Goal: Information Seeking & Learning: Learn about a topic

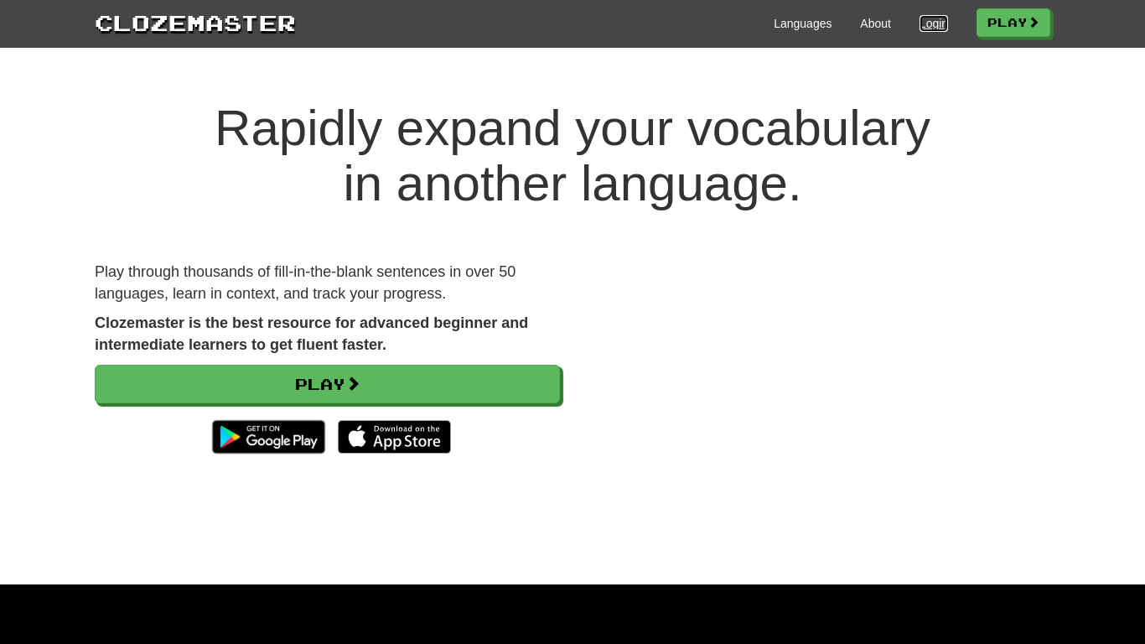
click at [919, 17] on link "Login" at bounding box center [933, 23] width 28 height 17
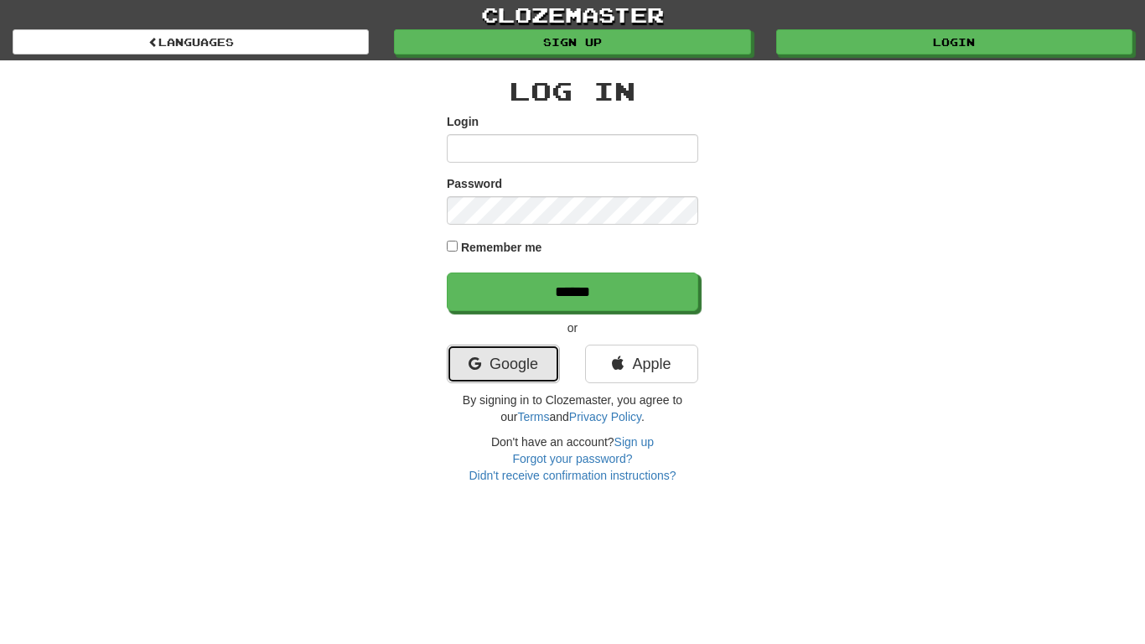
click at [507, 382] on link "Google" at bounding box center [503, 363] width 113 height 39
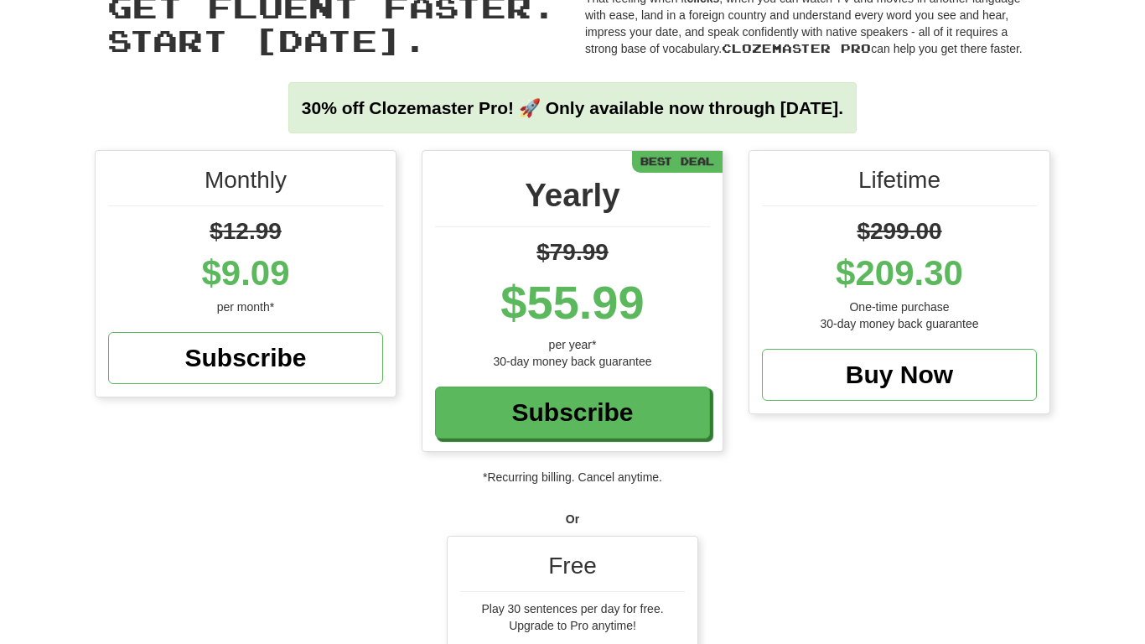
scroll to position [63, 0]
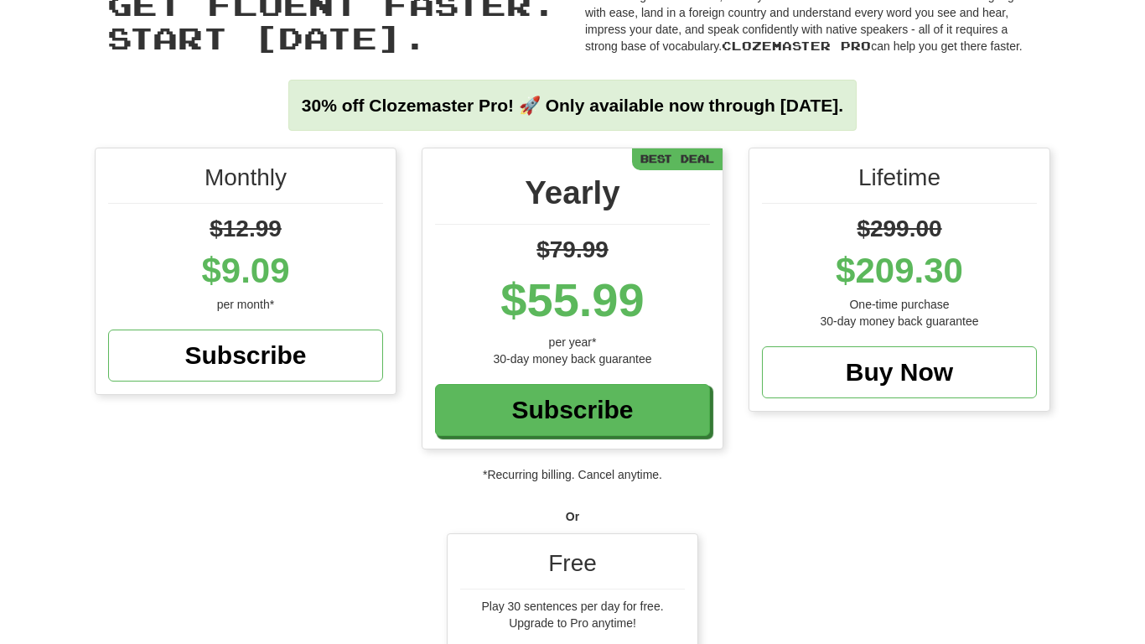
click at [545, 609] on div "Play 30 sentences per day for free." at bounding box center [572, 605] width 225 height 17
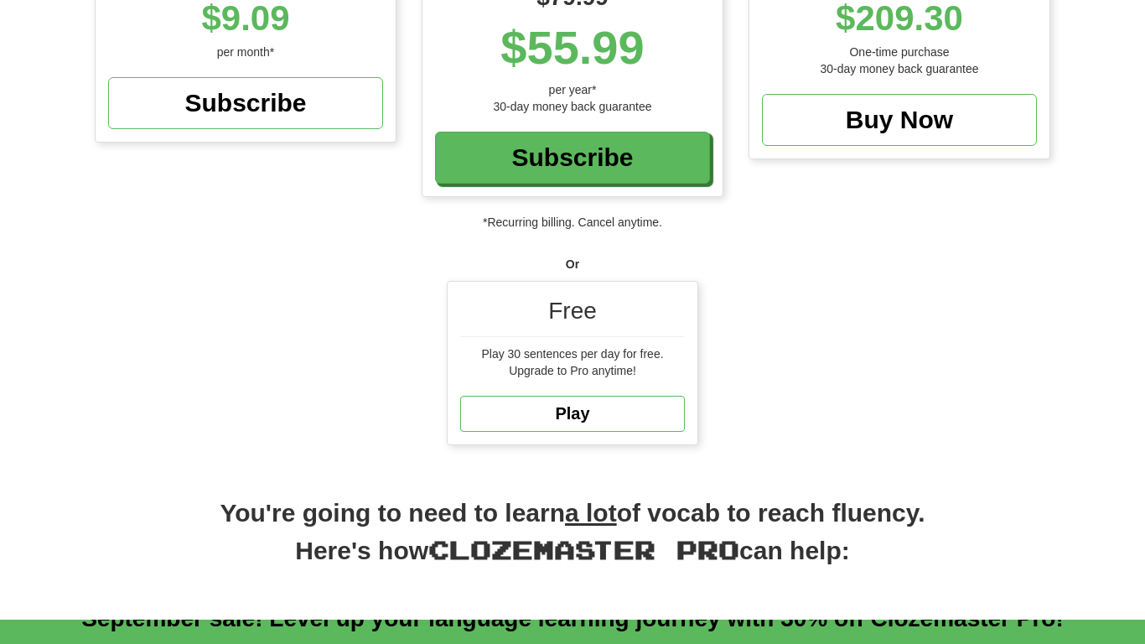
scroll to position [336, 0]
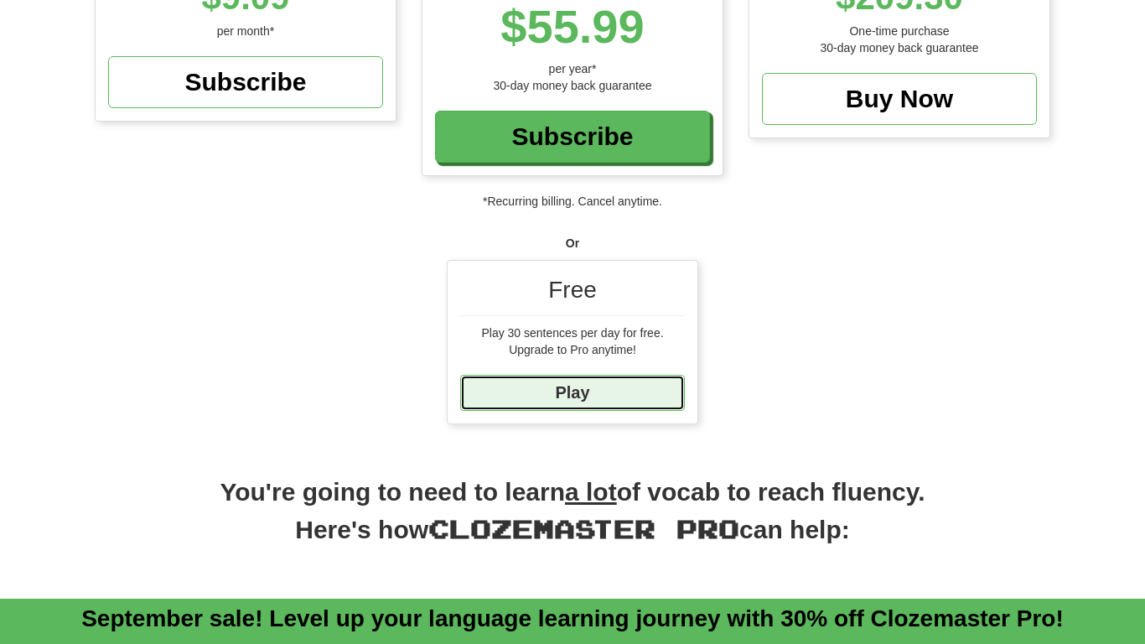
click at [592, 379] on link "Play" at bounding box center [572, 393] width 225 height 36
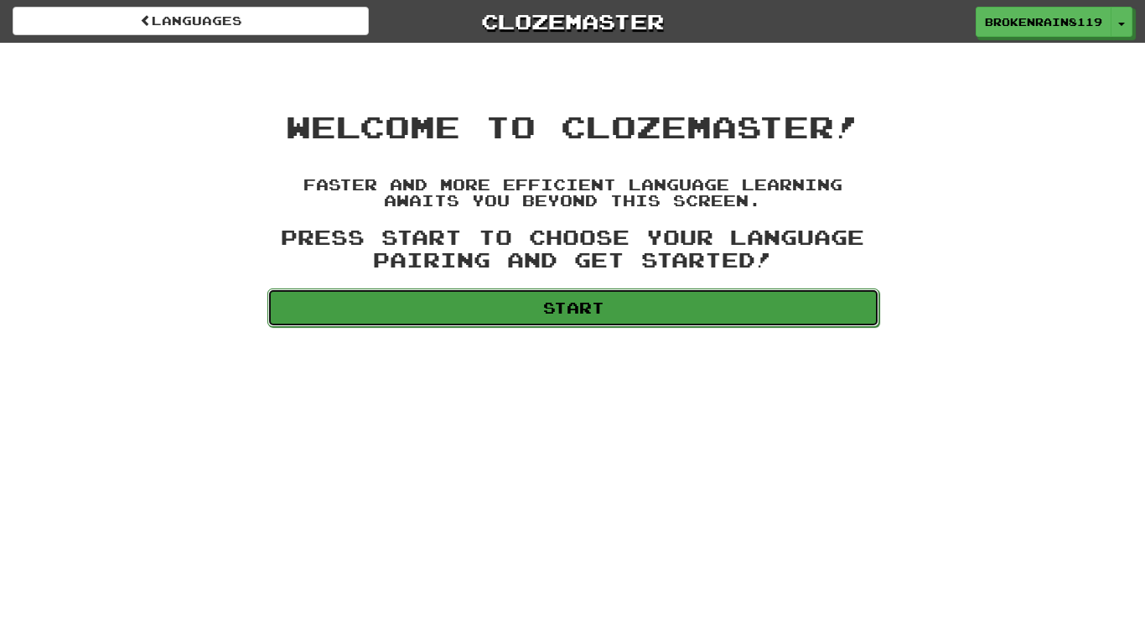
click at [769, 305] on link "Start" at bounding box center [573, 307] width 612 height 39
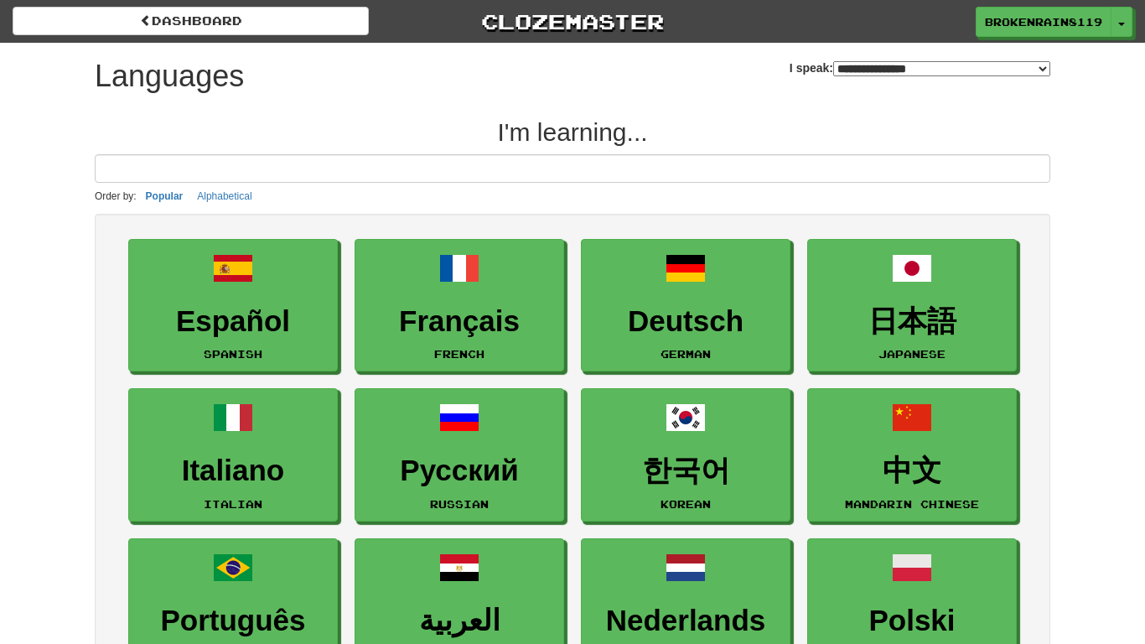
click at [897, 73] on select "**********" at bounding box center [941, 68] width 217 height 15
select select "*******"
click at [833, 61] on select "**********" at bounding box center [941, 68] width 217 height 15
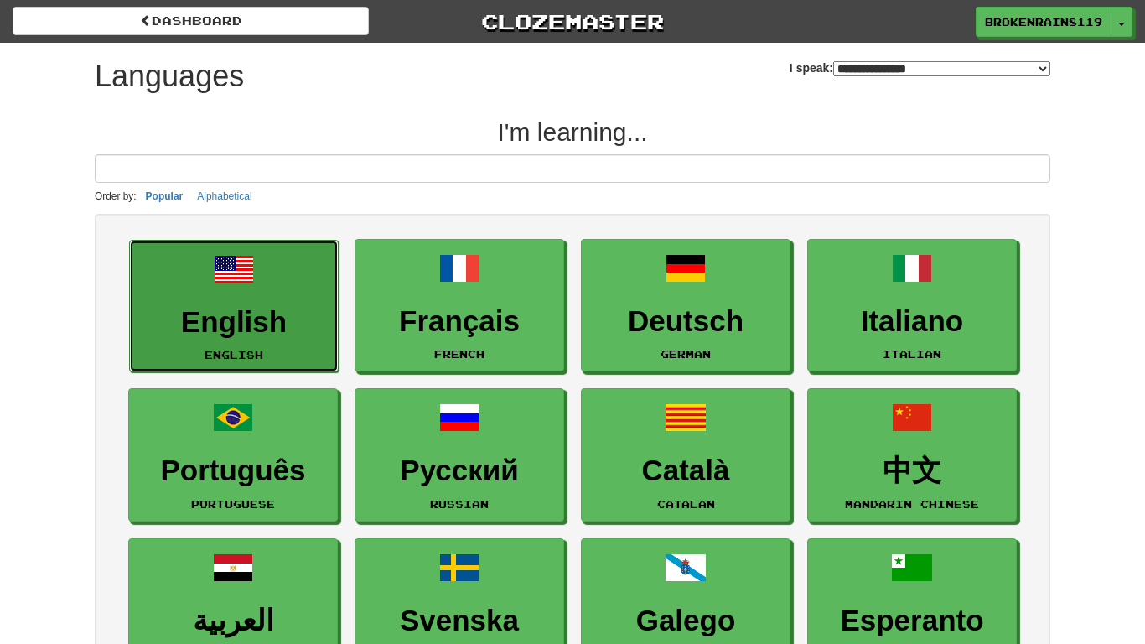
click at [281, 310] on h3 "English" at bounding box center [233, 322] width 191 height 33
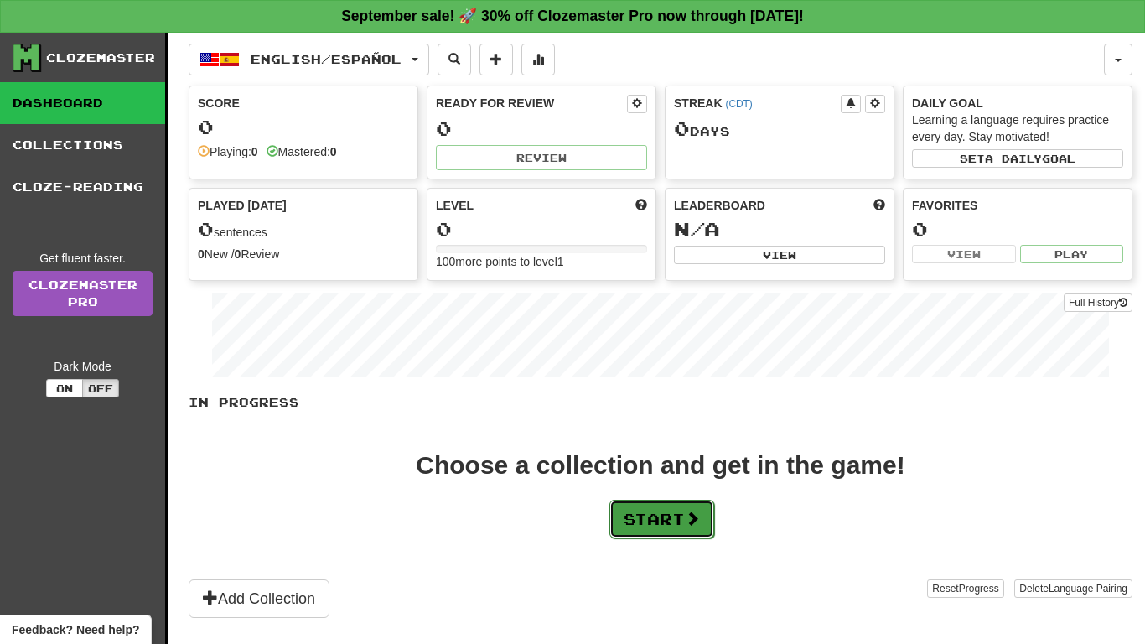
click at [619, 515] on button "Start" at bounding box center [661, 518] width 105 height 39
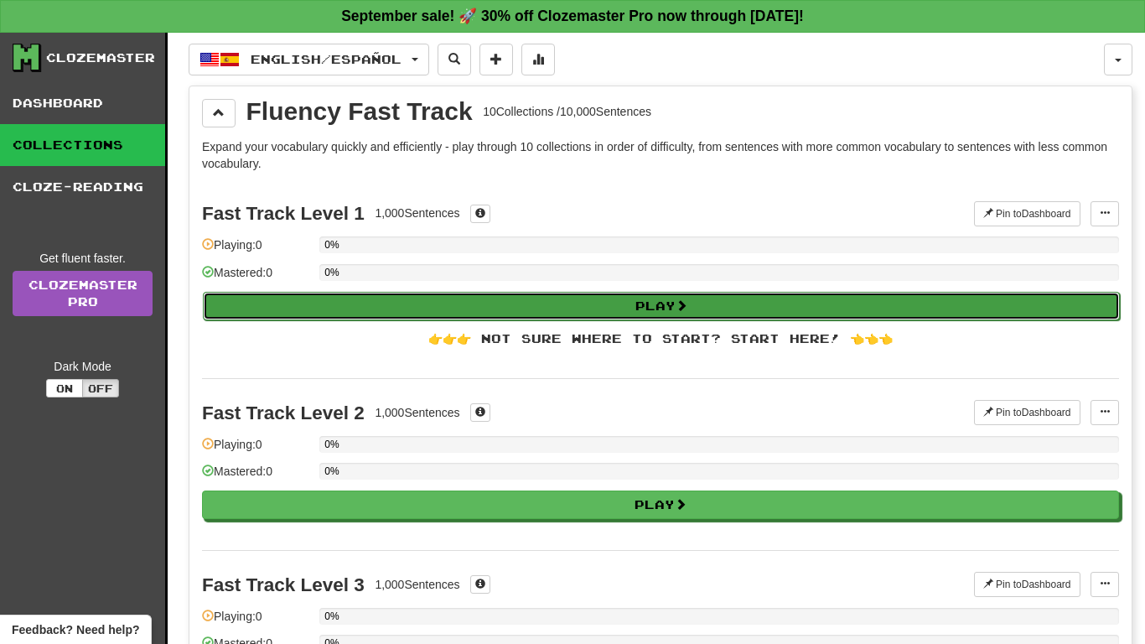
click at [540, 307] on button "Play" at bounding box center [661, 306] width 917 height 28
select select "**"
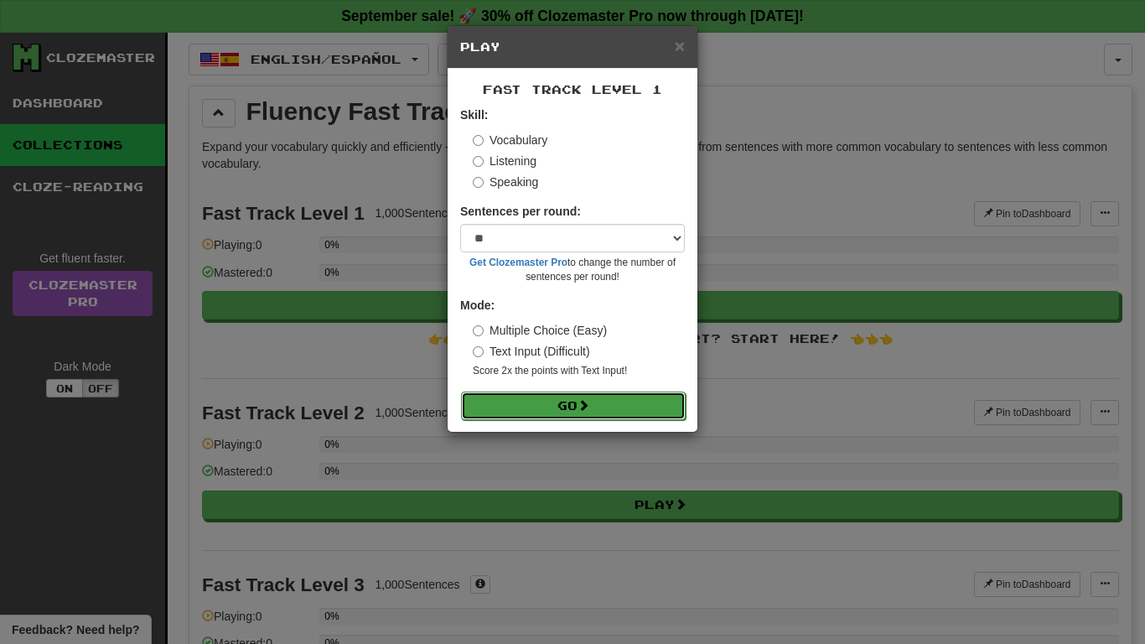
click at [564, 399] on button "Go" at bounding box center [573, 405] width 225 height 28
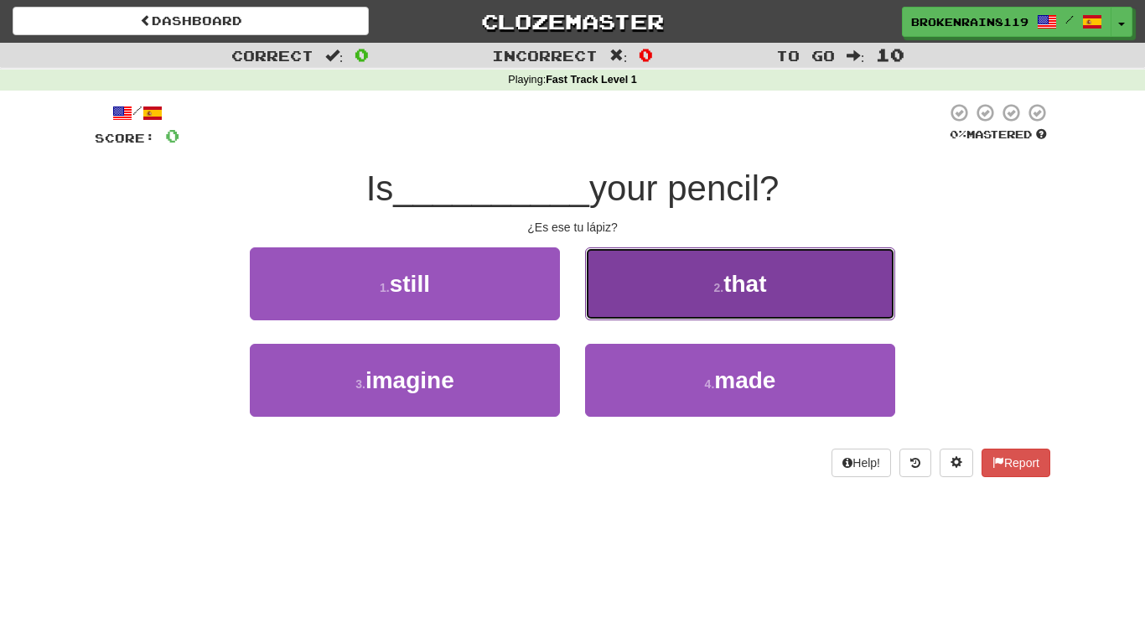
click at [684, 291] on button "2 . that" at bounding box center [740, 283] width 310 height 73
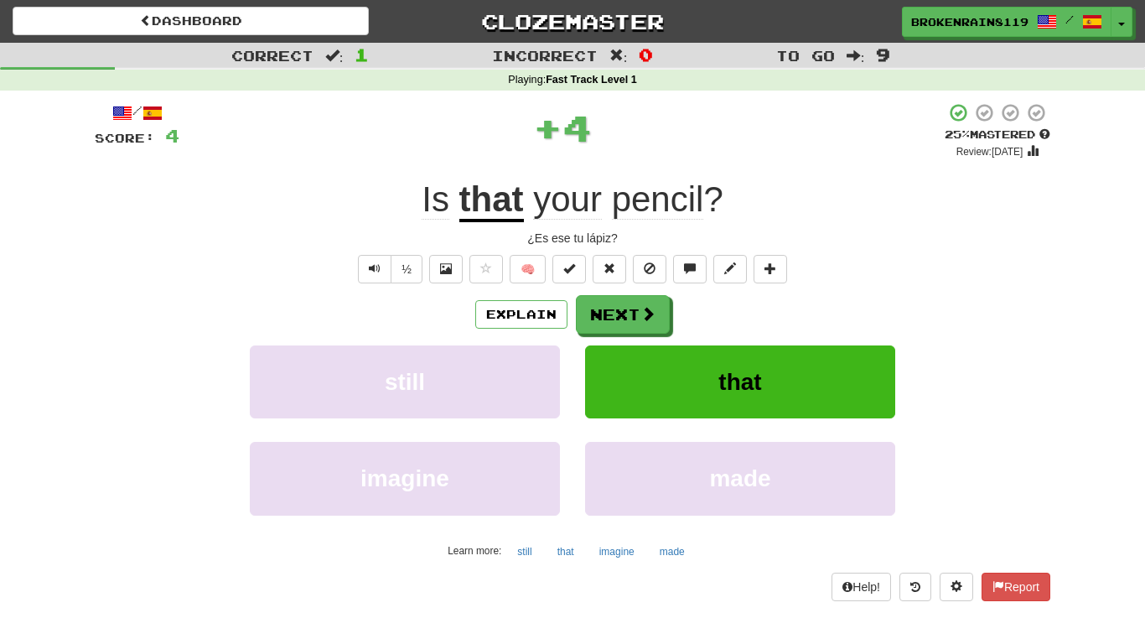
click at [670, 321] on div "Explain Next" at bounding box center [572, 314] width 955 height 39
click at [634, 313] on button "Next" at bounding box center [623, 315] width 94 height 39
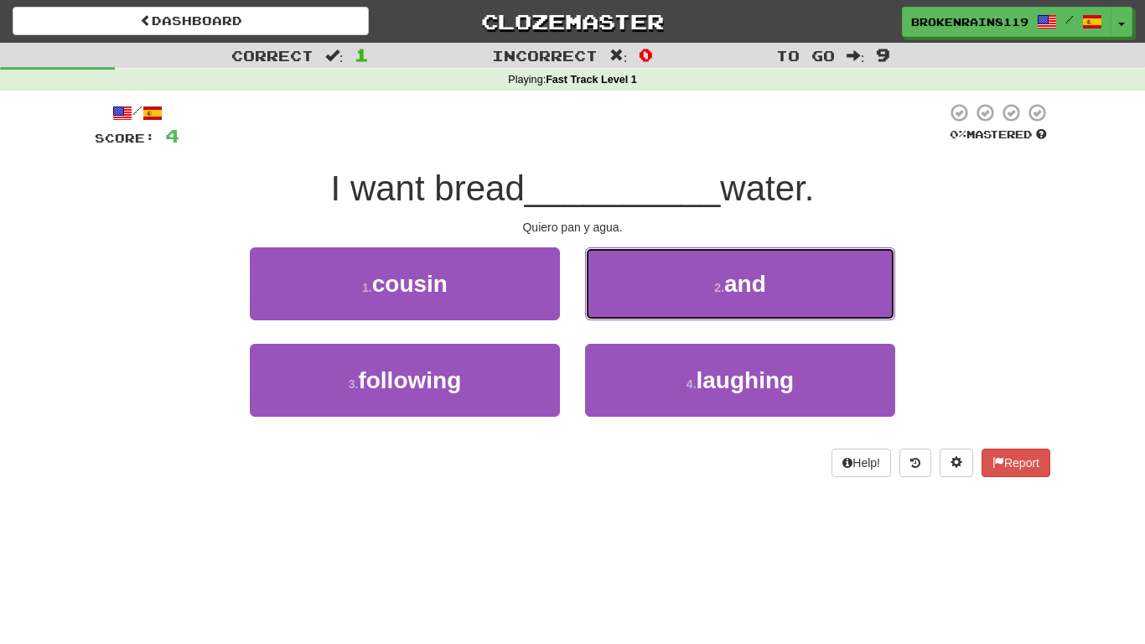
click at [634, 313] on button "2 . and" at bounding box center [740, 283] width 310 height 73
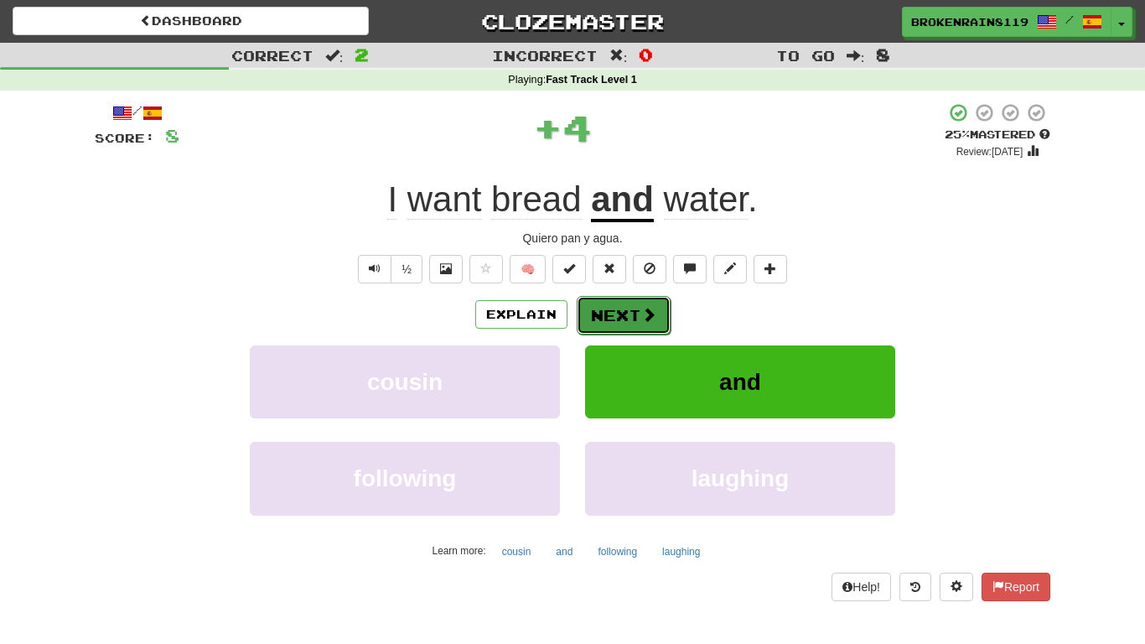
click at [628, 321] on button "Next" at bounding box center [623, 315] width 94 height 39
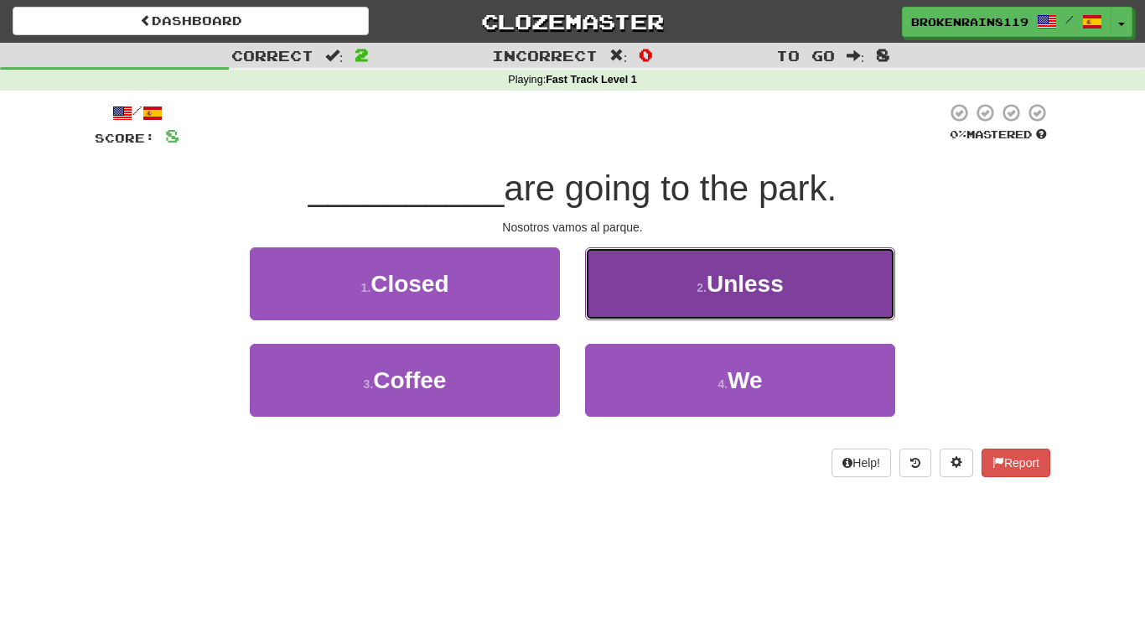
click at [711, 287] on span "Unless" at bounding box center [744, 284] width 77 height 26
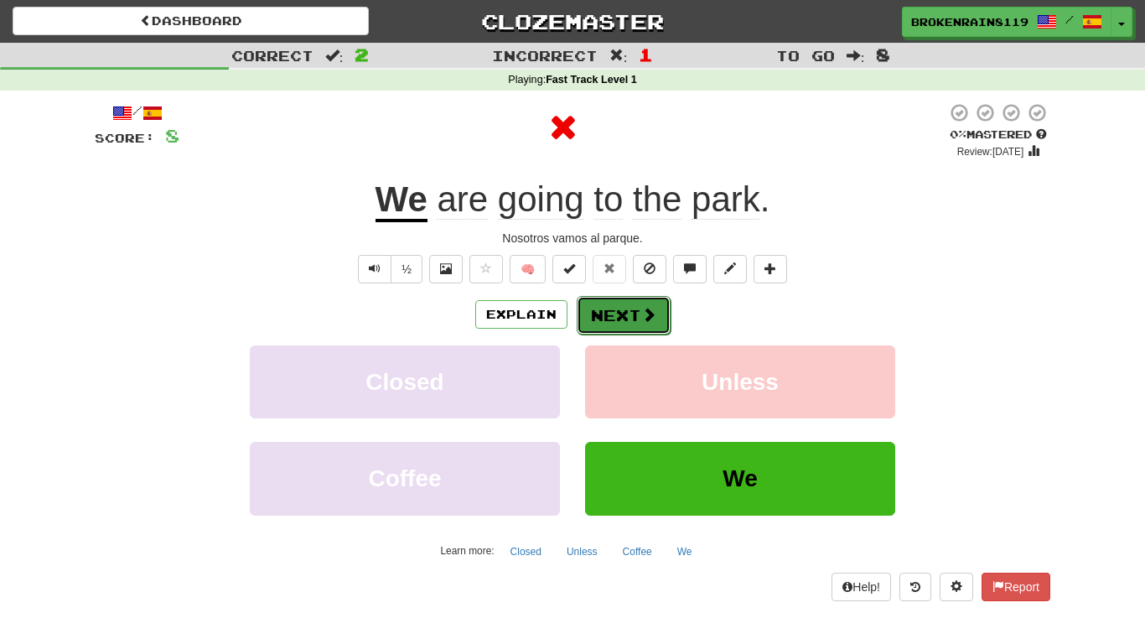
click at [633, 304] on button "Next" at bounding box center [623, 315] width 94 height 39
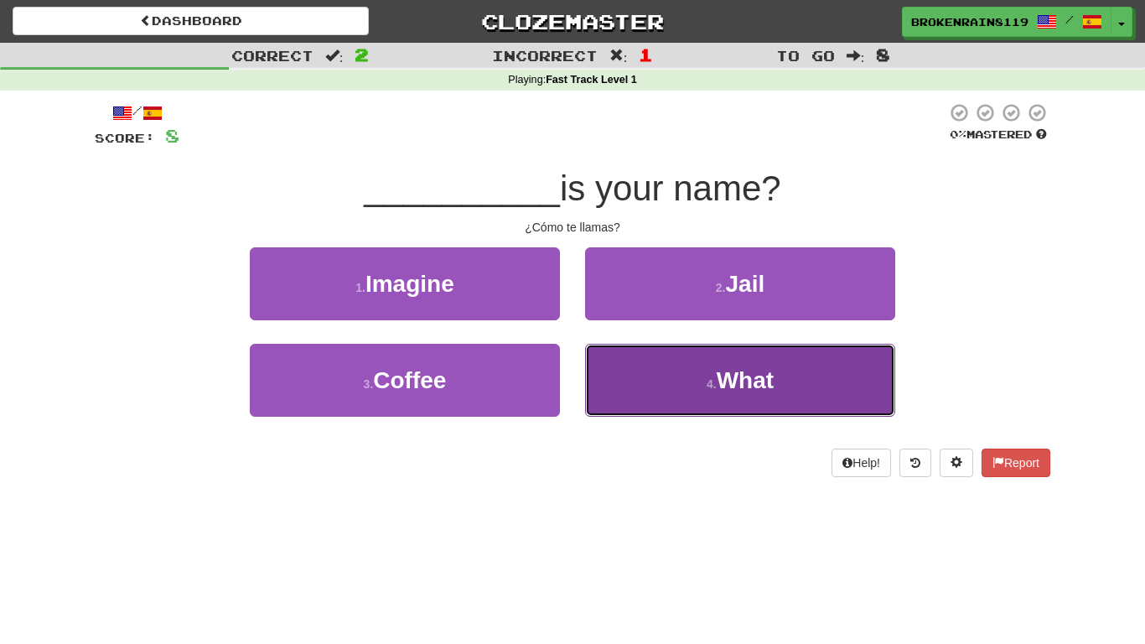
click at [694, 389] on button "4 . What" at bounding box center [740, 380] width 310 height 73
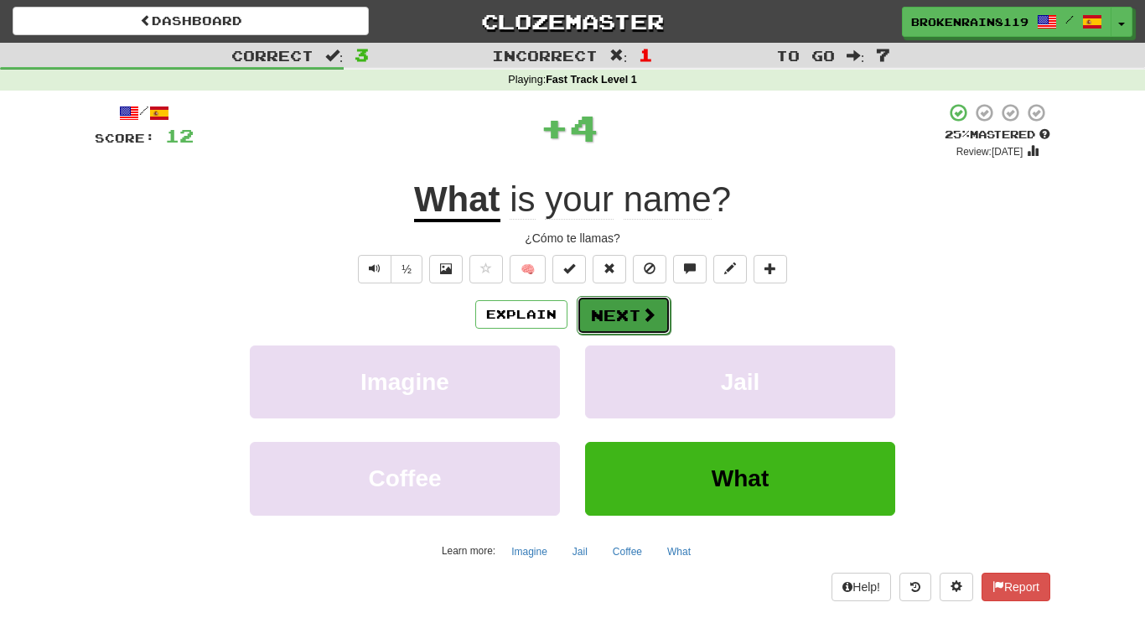
click at [617, 308] on button "Next" at bounding box center [623, 315] width 94 height 39
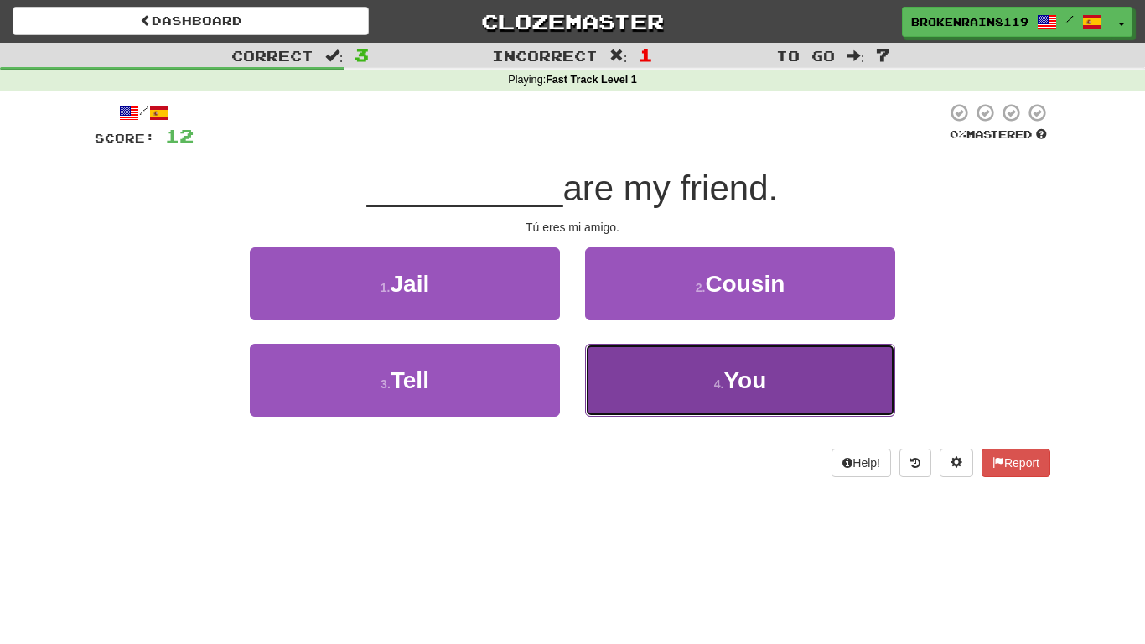
click at [648, 379] on button "4 . You" at bounding box center [740, 380] width 310 height 73
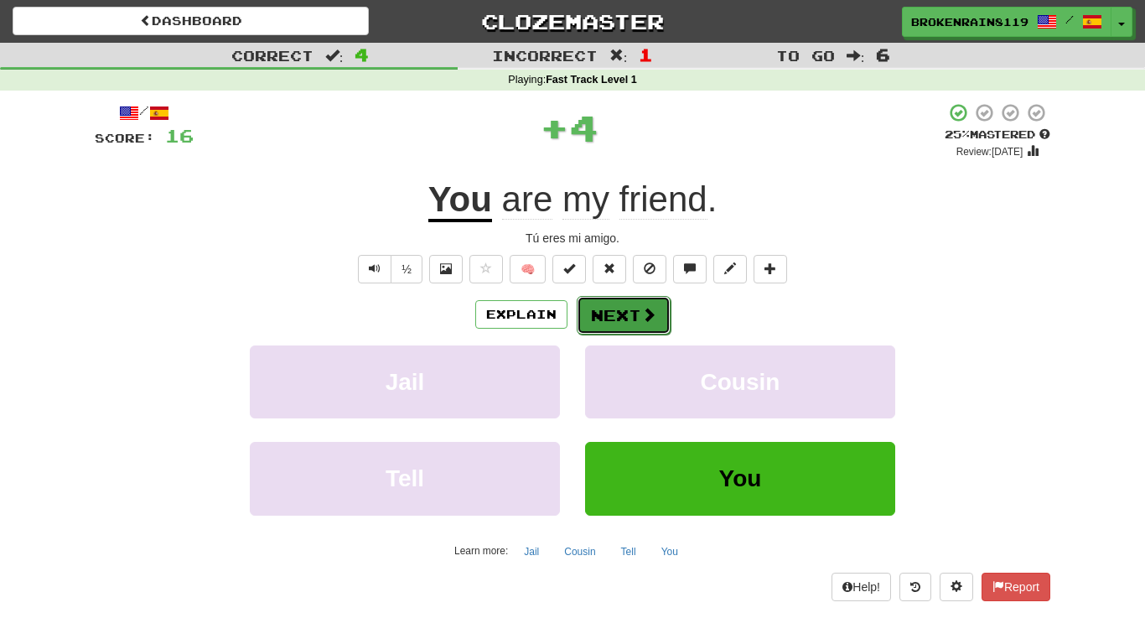
click at [604, 324] on button "Next" at bounding box center [623, 315] width 94 height 39
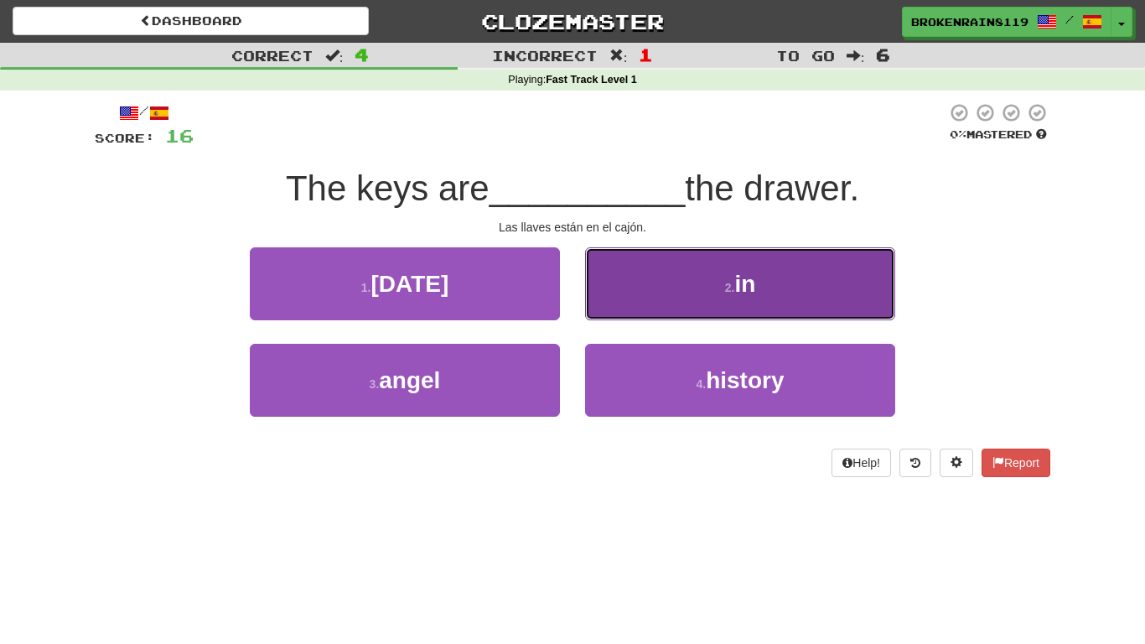
click at [686, 279] on button "2 . in" at bounding box center [740, 283] width 310 height 73
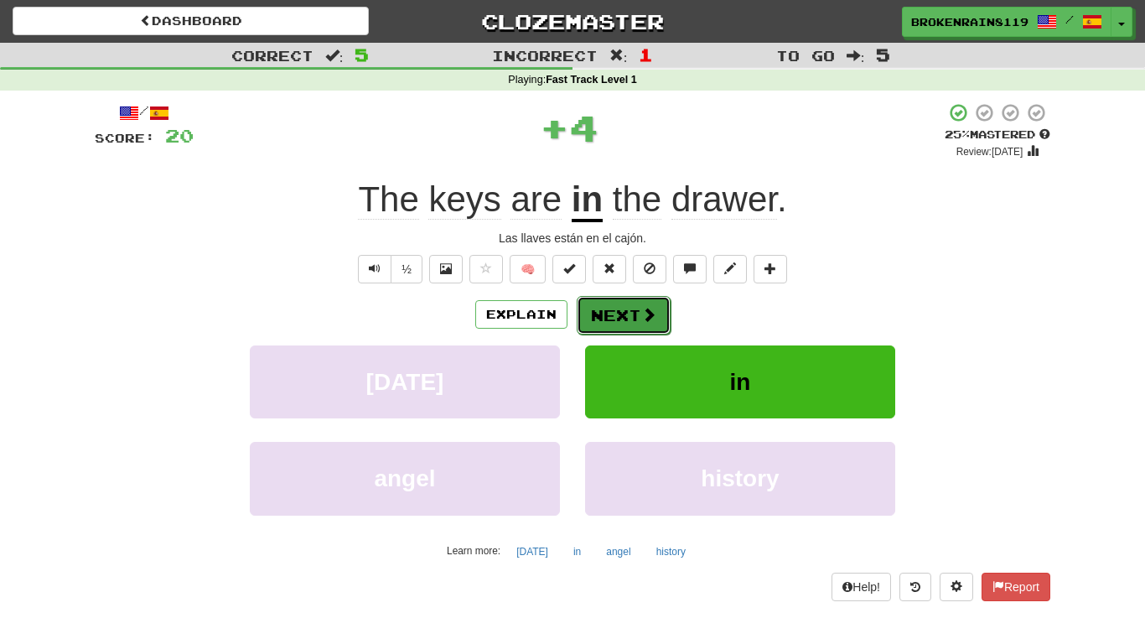
click at [654, 300] on button "Next" at bounding box center [623, 315] width 94 height 39
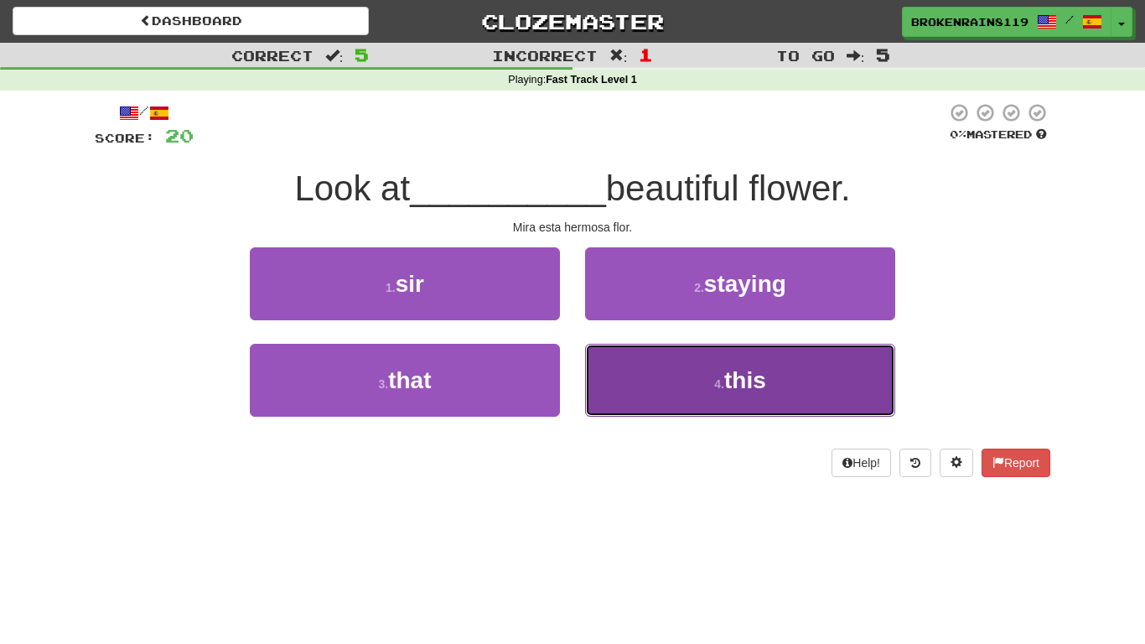
click at [643, 370] on button "4 . this" at bounding box center [740, 380] width 310 height 73
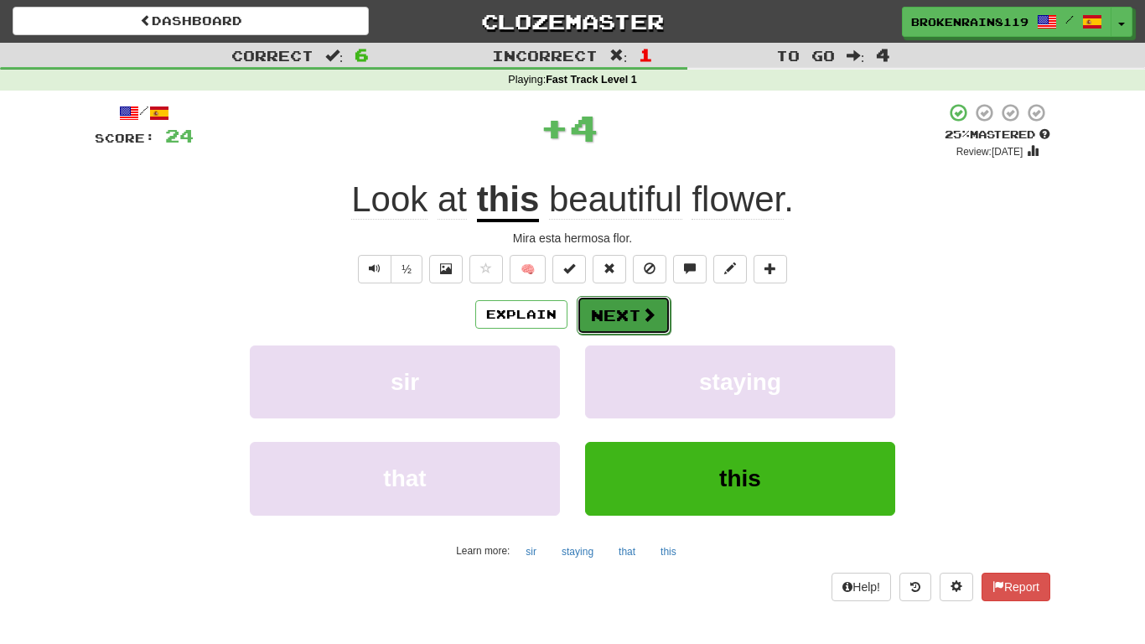
click at [616, 313] on button "Next" at bounding box center [623, 315] width 94 height 39
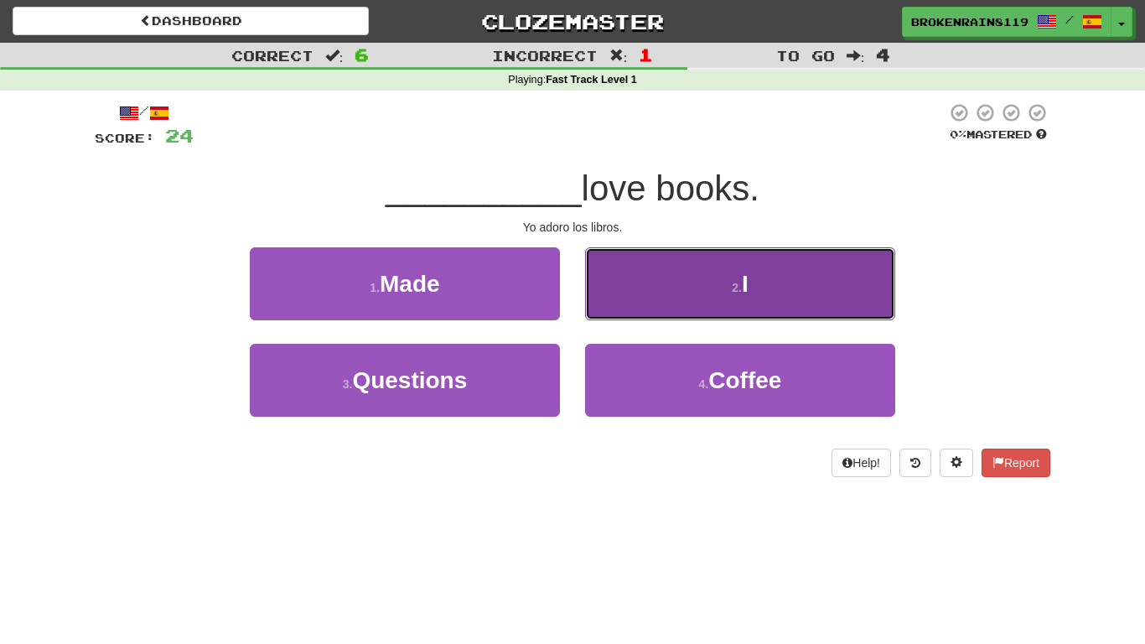
click at [631, 310] on button "2 . I" at bounding box center [740, 283] width 310 height 73
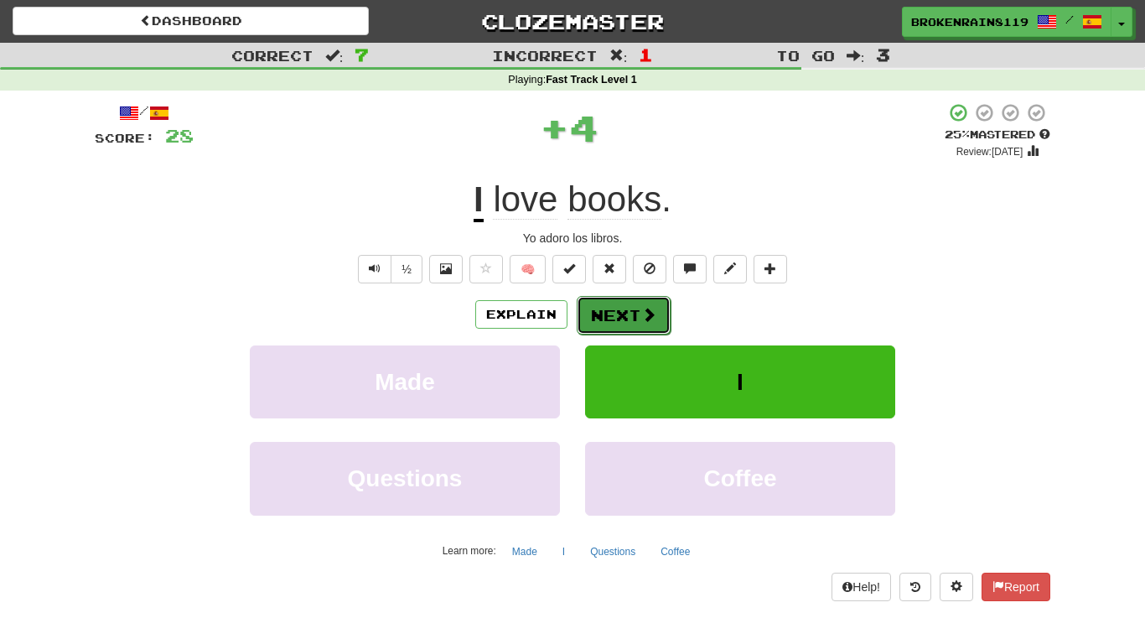
click at [628, 321] on button "Next" at bounding box center [623, 315] width 94 height 39
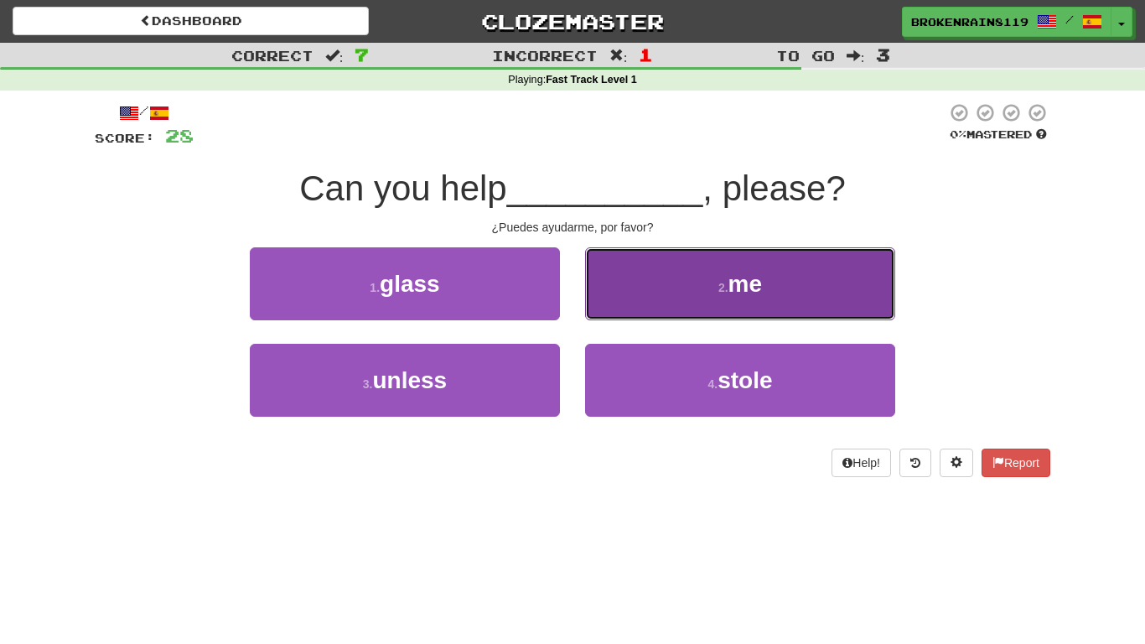
click at [701, 299] on button "2 . me" at bounding box center [740, 283] width 310 height 73
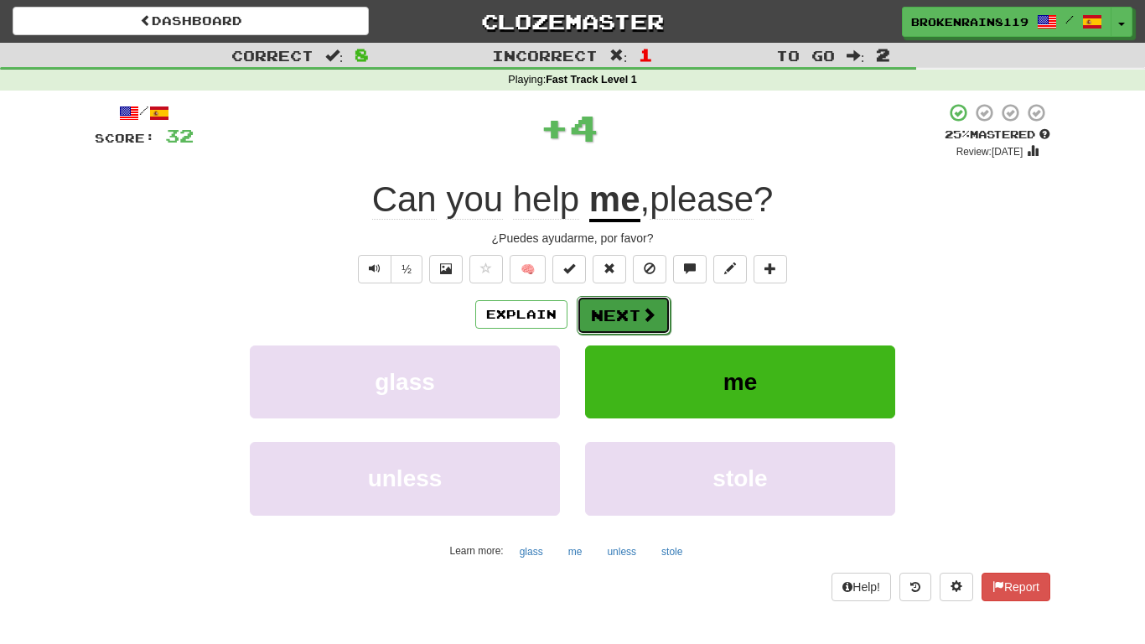
click at [643, 324] on button "Next" at bounding box center [623, 315] width 94 height 39
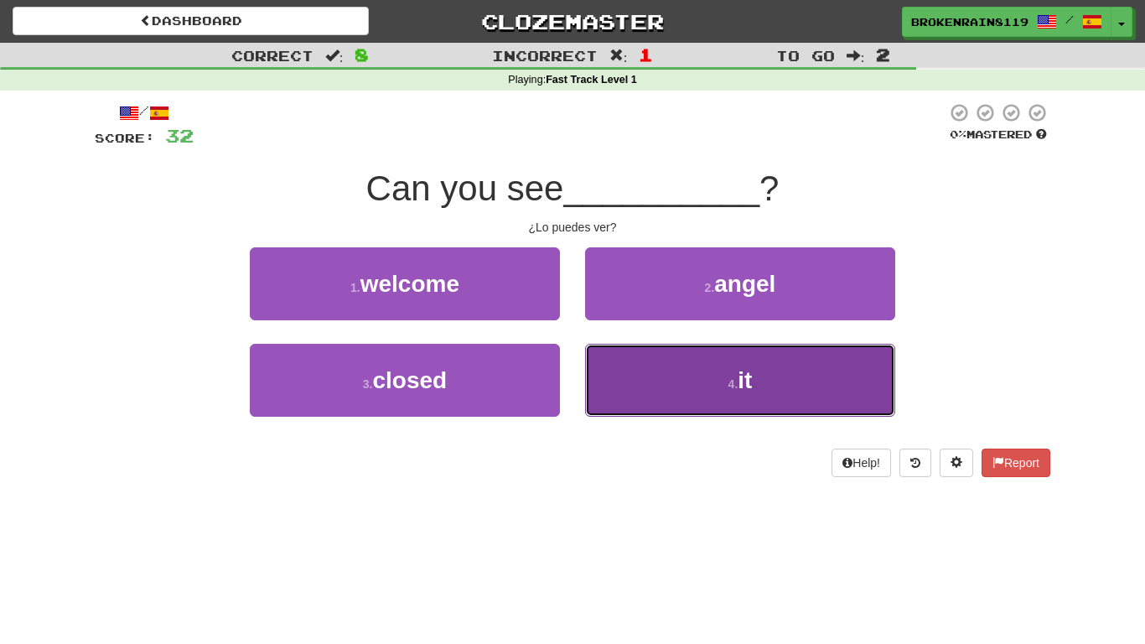
click at [655, 392] on button "4 . it" at bounding box center [740, 380] width 310 height 73
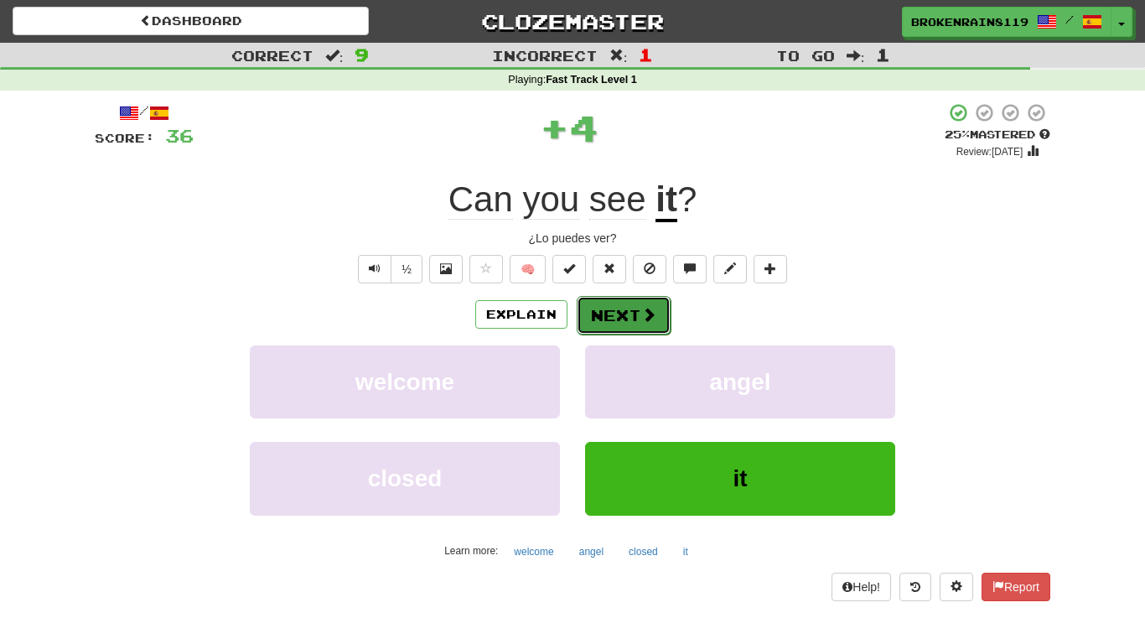
click at [615, 315] on button "Next" at bounding box center [623, 315] width 94 height 39
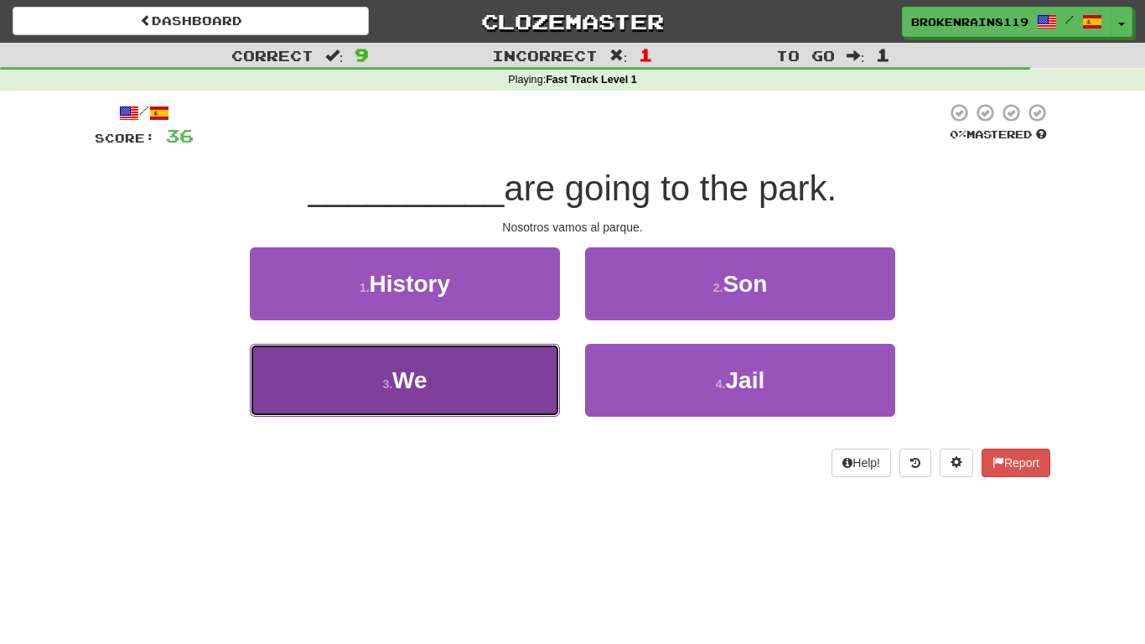
click at [403, 392] on span "We" at bounding box center [409, 380] width 35 height 26
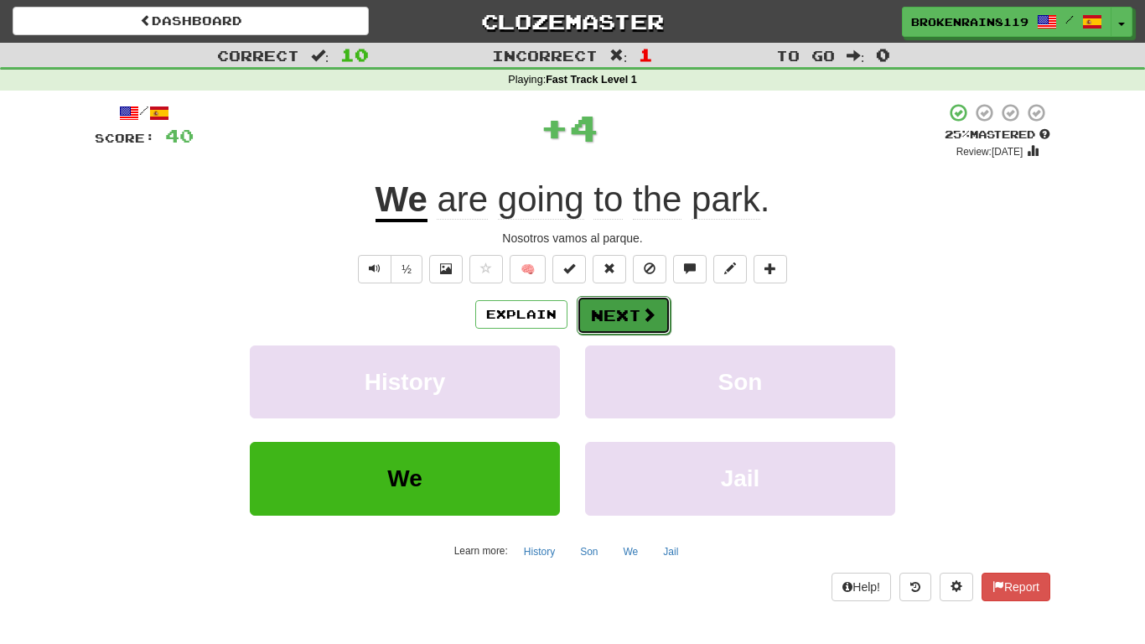
click at [638, 303] on button "Next" at bounding box center [623, 315] width 94 height 39
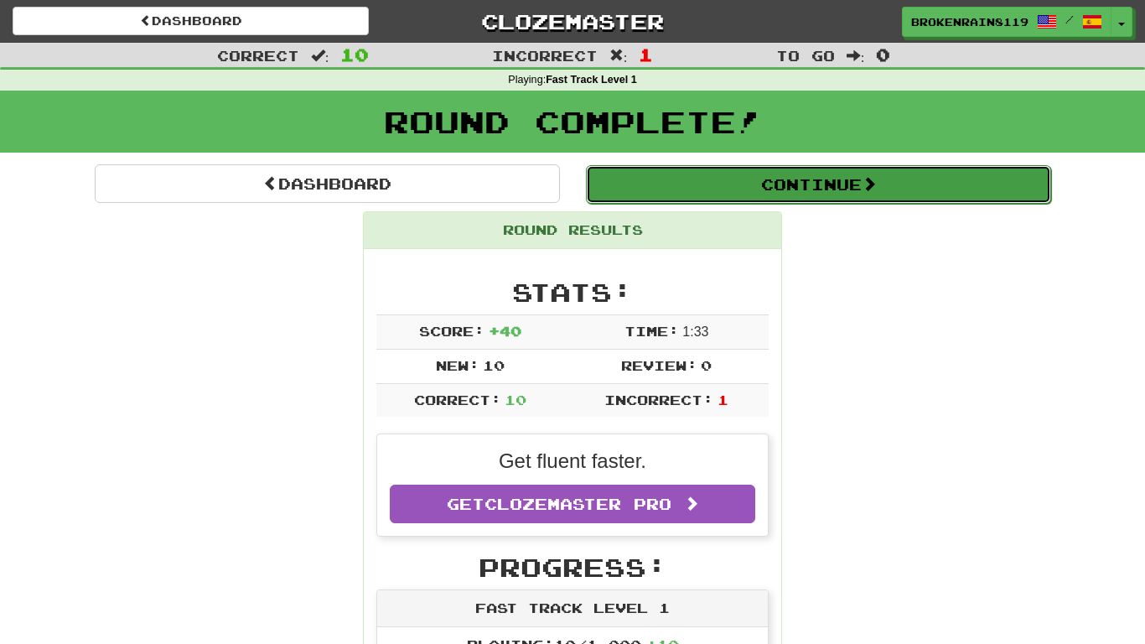
click at [809, 188] on button "Continue" at bounding box center [818, 184] width 465 height 39
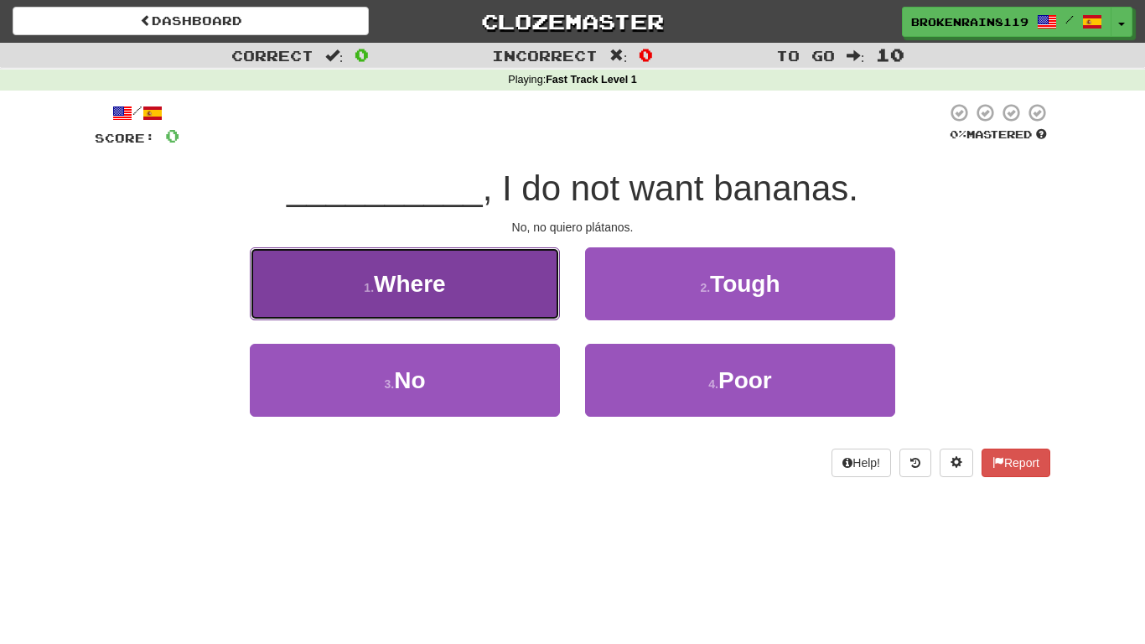
click at [437, 277] on span "Where" at bounding box center [410, 284] width 72 height 26
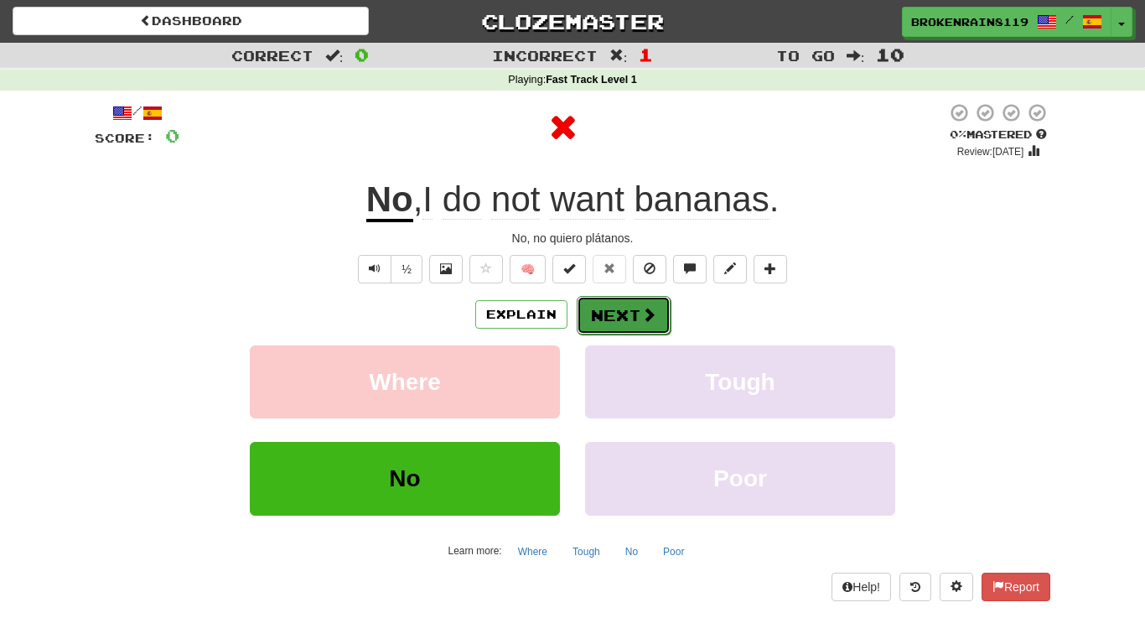
click at [615, 313] on button "Next" at bounding box center [623, 315] width 94 height 39
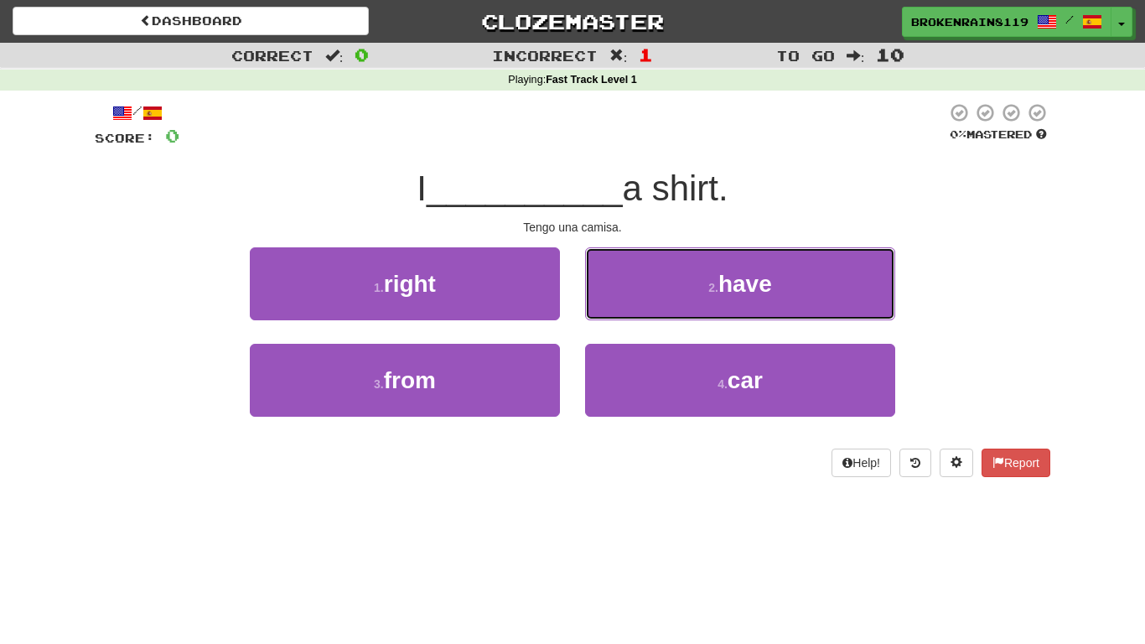
click at [615, 313] on button "2 . have" at bounding box center [740, 283] width 310 height 73
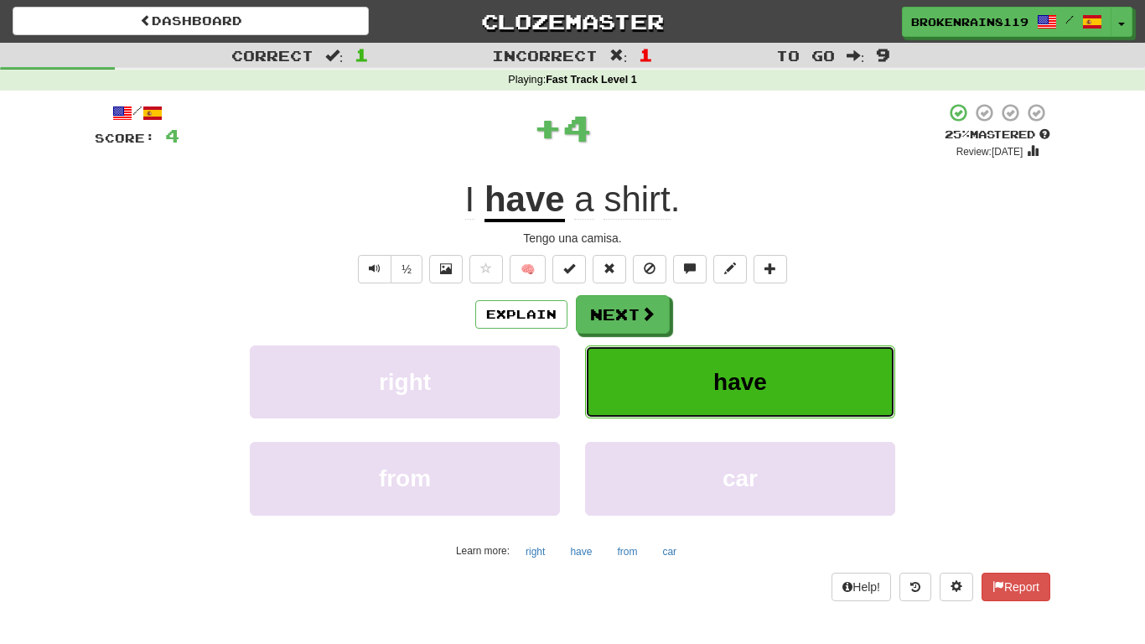
click at [670, 364] on button "have" at bounding box center [740, 381] width 310 height 73
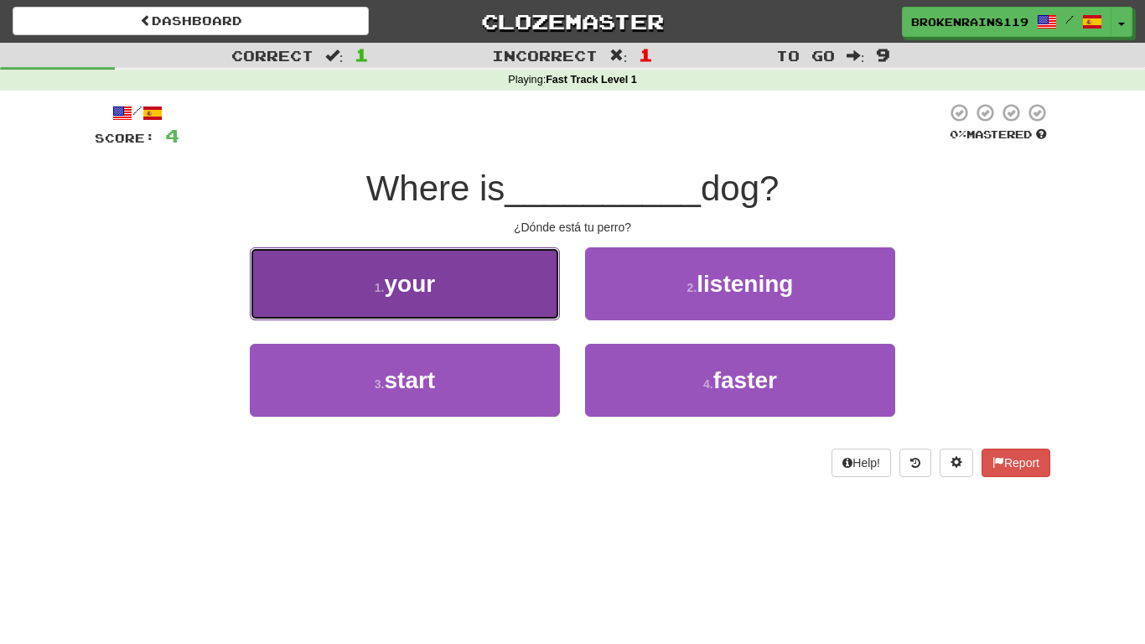
click at [482, 310] on button "1 . your" at bounding box center [405, 283] width 310 height 73
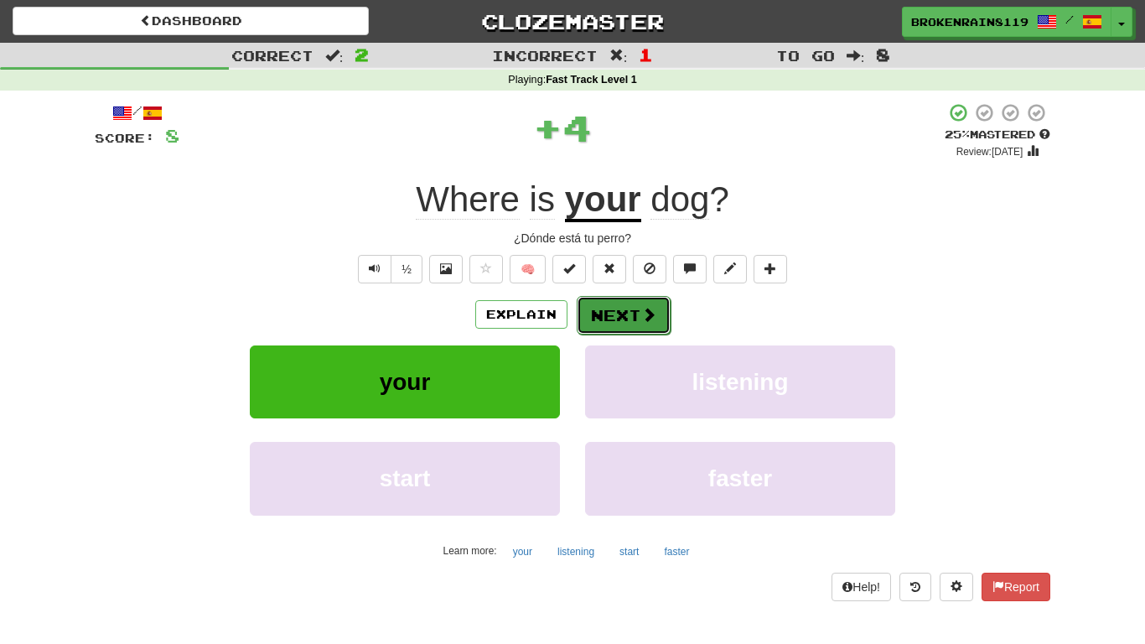
click at [641, 319] on span at bounding box center [648, 314] width 15 height 15
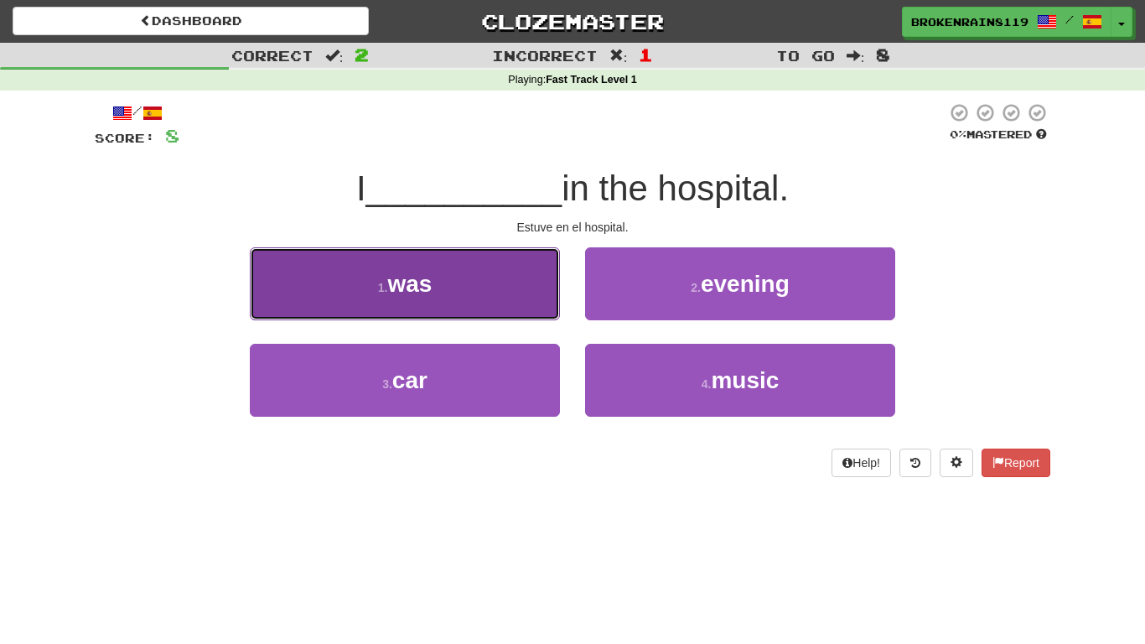
click at [494, 318] on button "1 . was" at bounding box center [405, 283] width 310 height 73
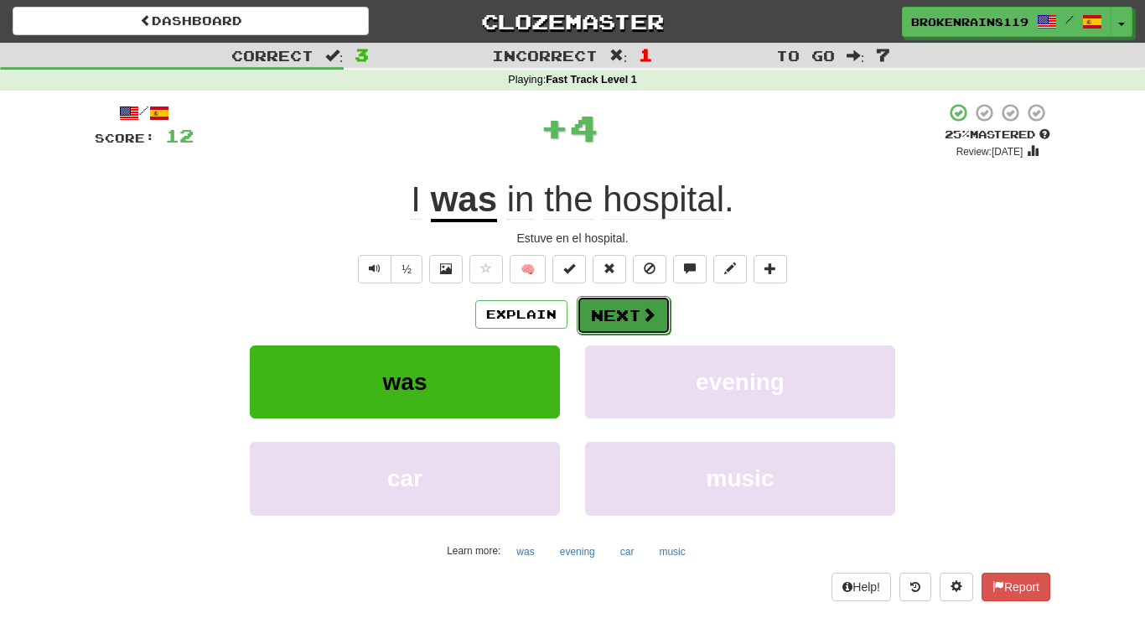
click at [591, 296] on button "Next" at bounding box center [623, 315] width 94 height 39
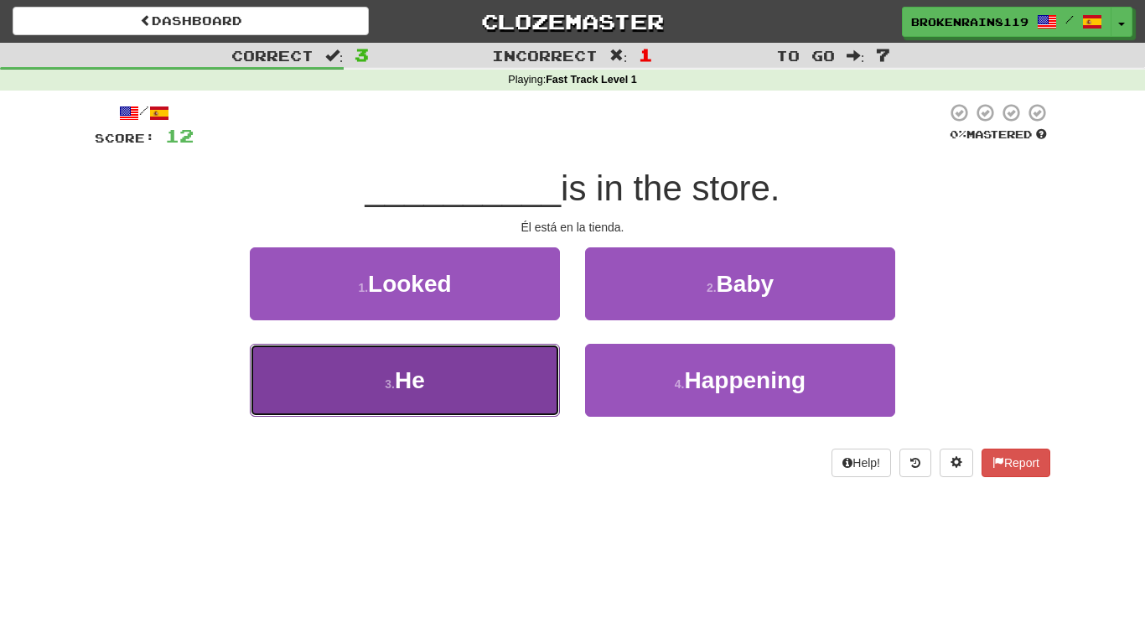
click at [512, 395] on button "3 . He" at bounding box center [405, 380] width 310 height 73
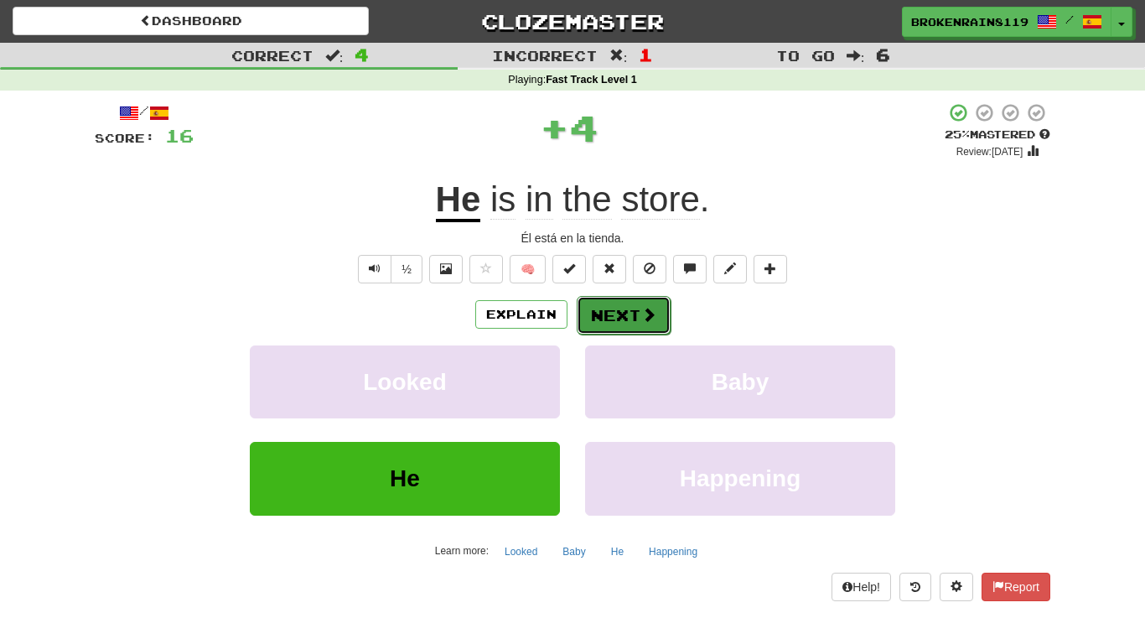
click at [607, 322] on button "Next" at bounding box center [623, 315] width 94 height 39
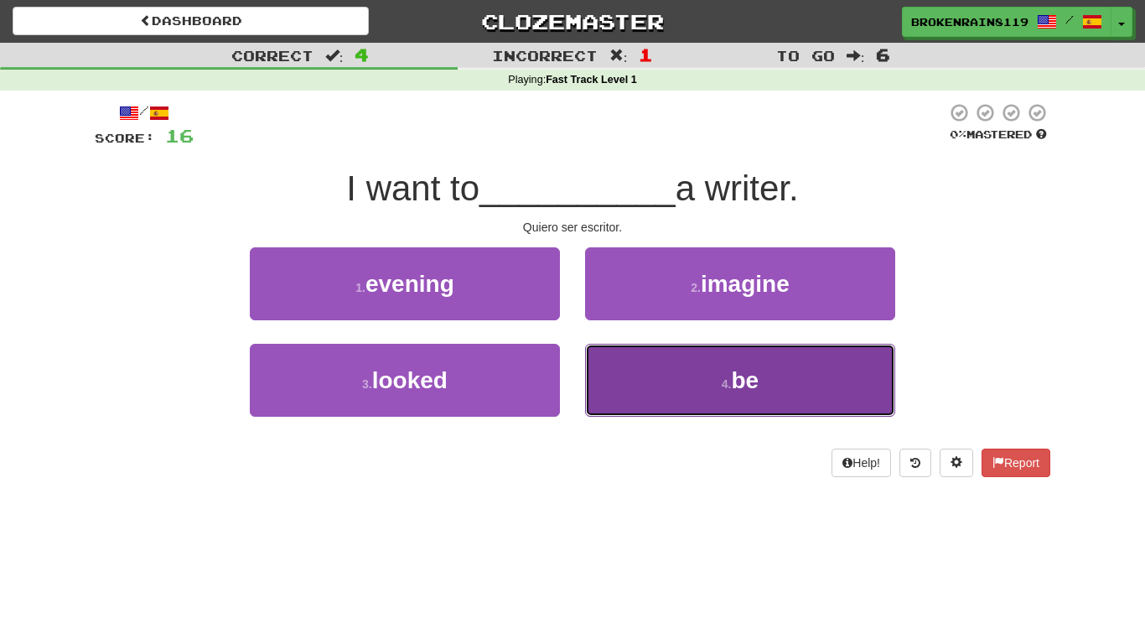
click at [745, 362] on button "4 . be" at bounding box center [740, 380] width 310 height 73
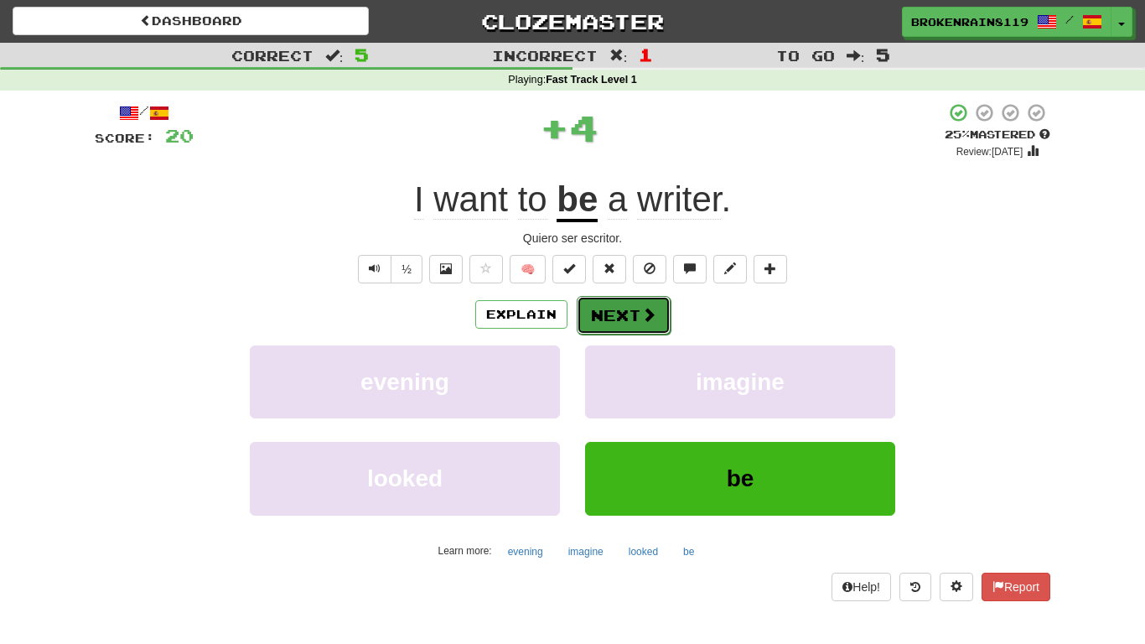
click at [648, 324] on button "Next" at bounding box center [623, 315] width 94 height 39
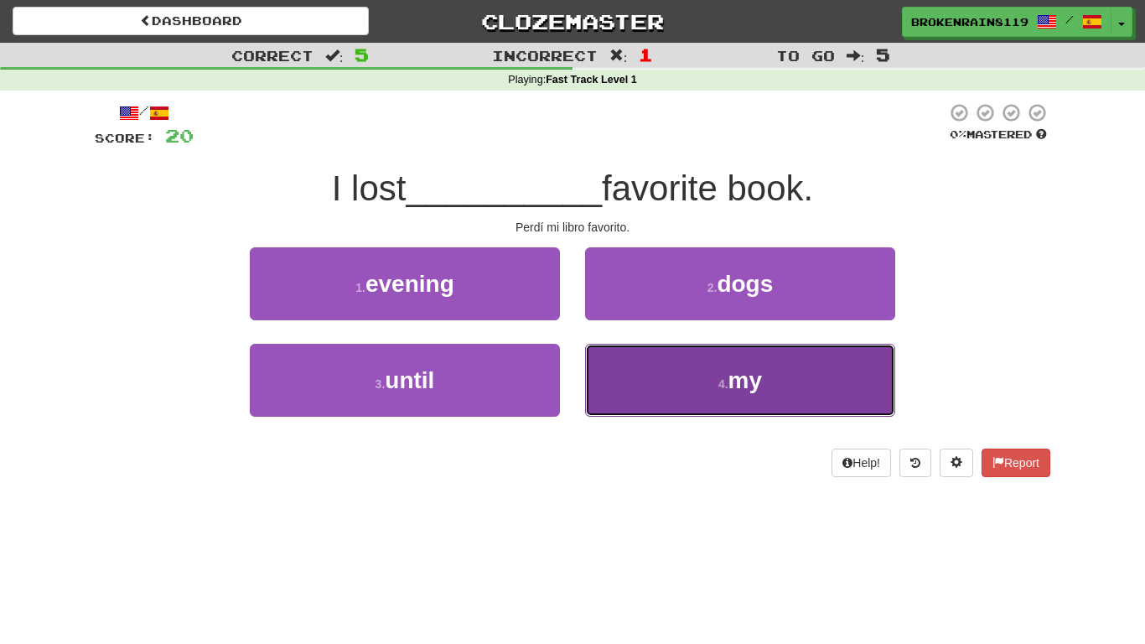
click at [657, 401] on button "4 . my" at bounding box center [740, 380] width 310 height 73
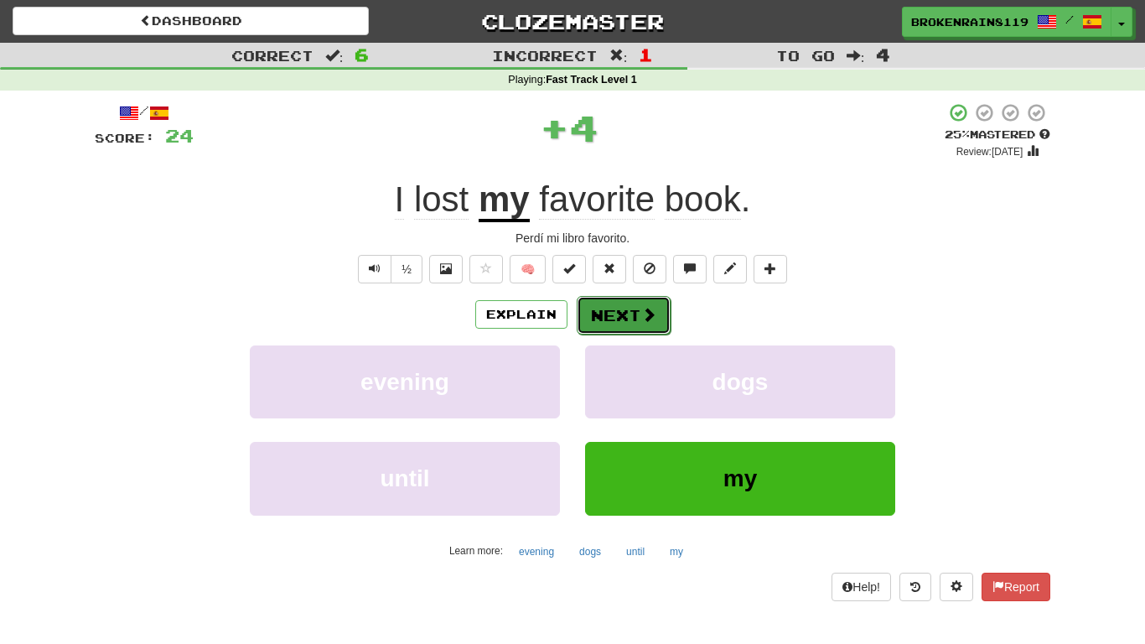
click at [597, 316] on button "Next" at bounding box center [623, 315] width 94 height 39
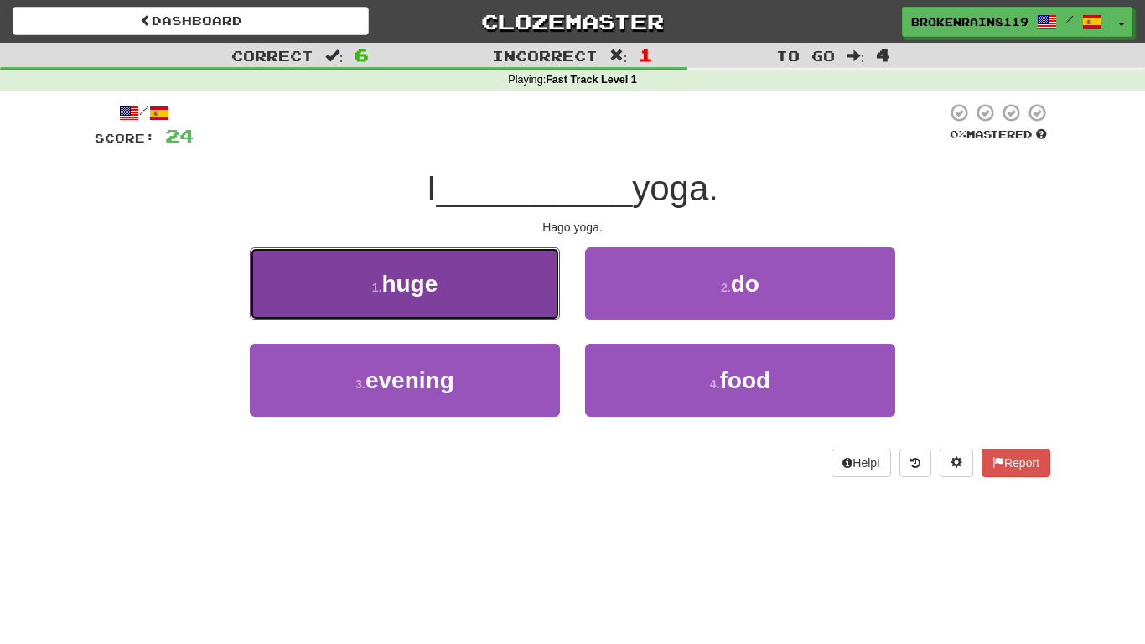
click at [472, 313] on button "1 . huge" at bounding box center [405, 283] width 310 height 73
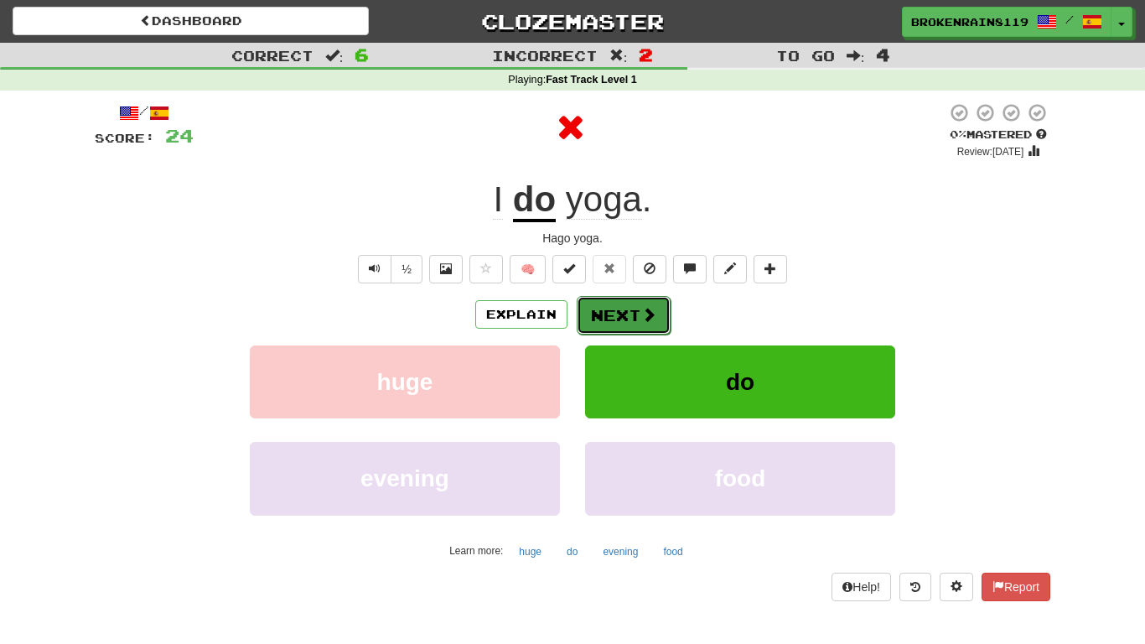
click at [602, 313] on button "Next" at bounding box center [623, 315] width 94 height 39
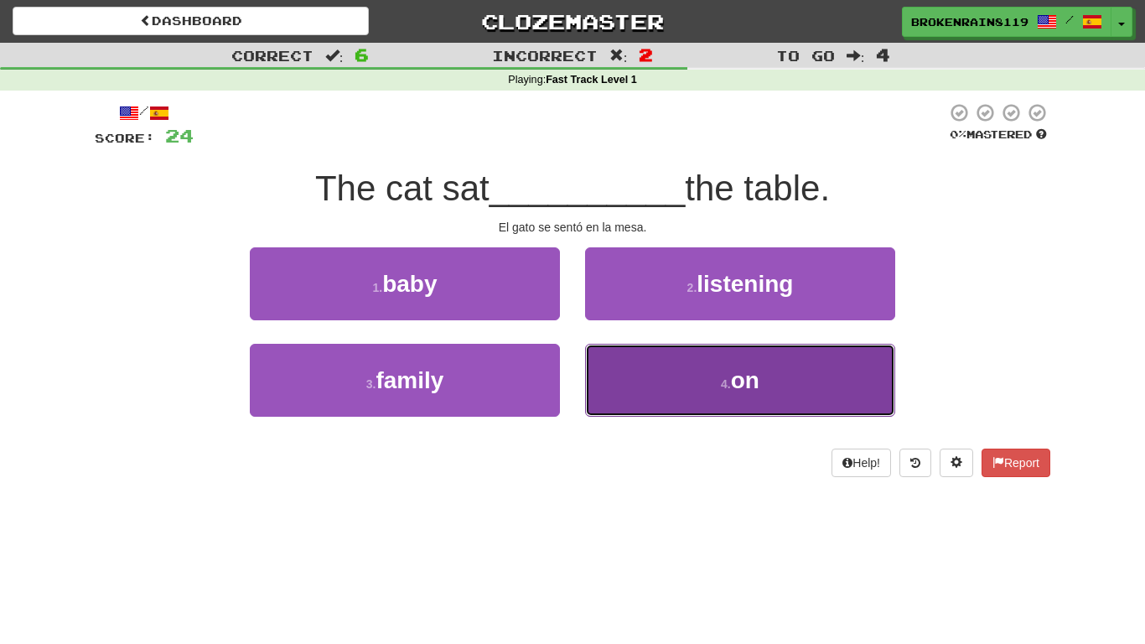
click at [716, 402] on button "4 . on" at bounding box center [740, 380] width 310 height 73
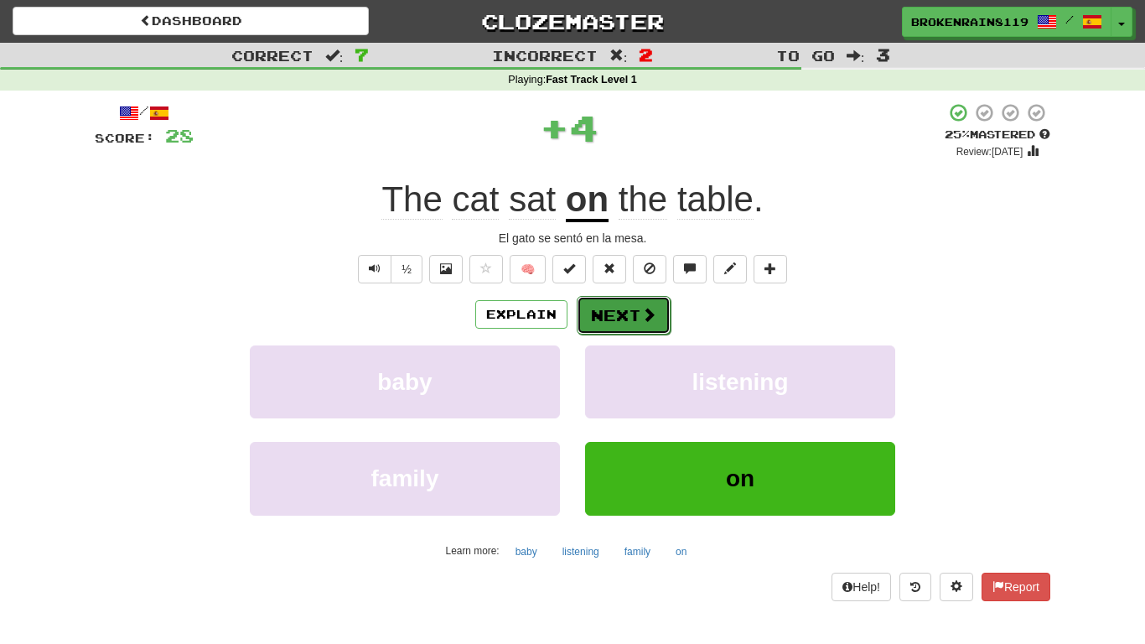
click at [592, 316] on button "Next" at bounding box center [623, 315] width 94 height 39
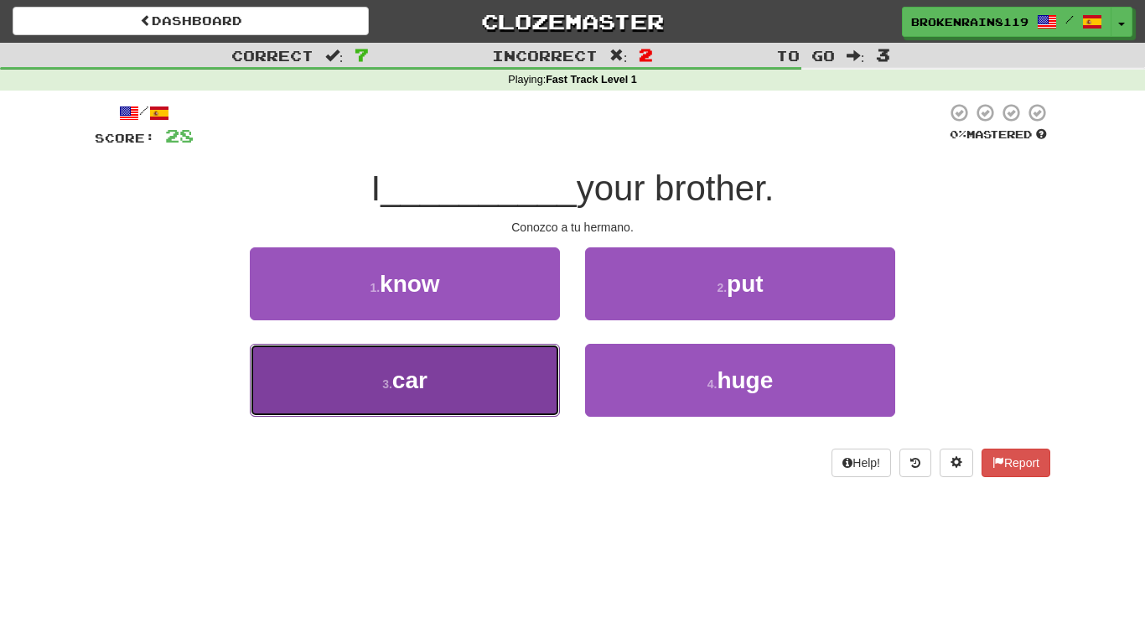
click at [504, 393] on button "3 . car" at bounding box center [405, 380] width 310 height 73
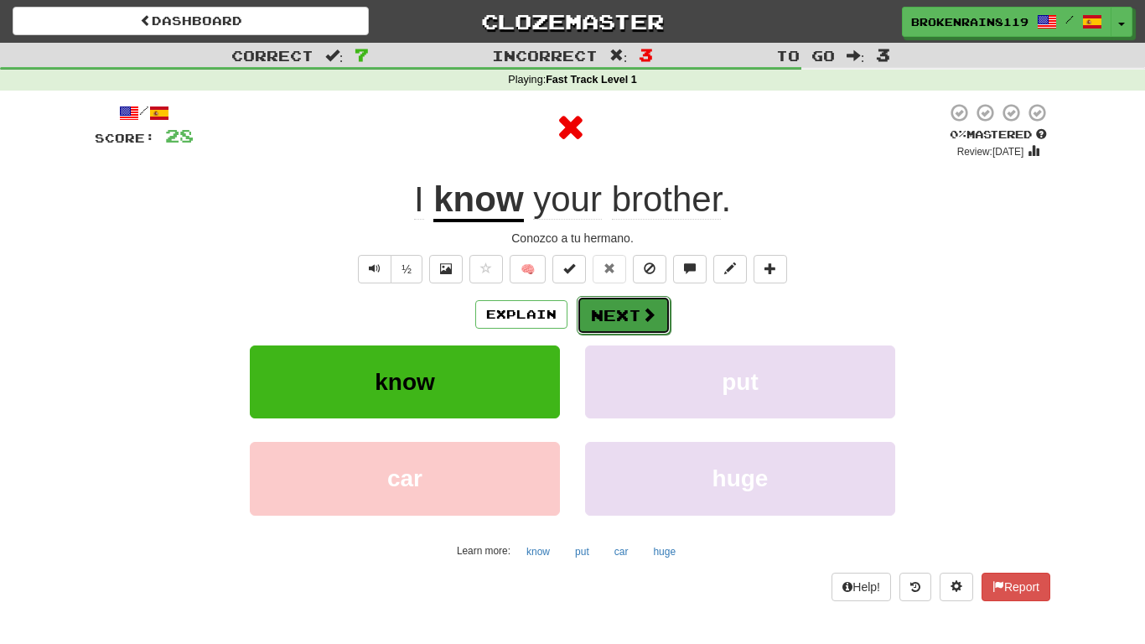
click at [601, 323] on button "Next" at bounding box center [623, 315] width 94 height 39
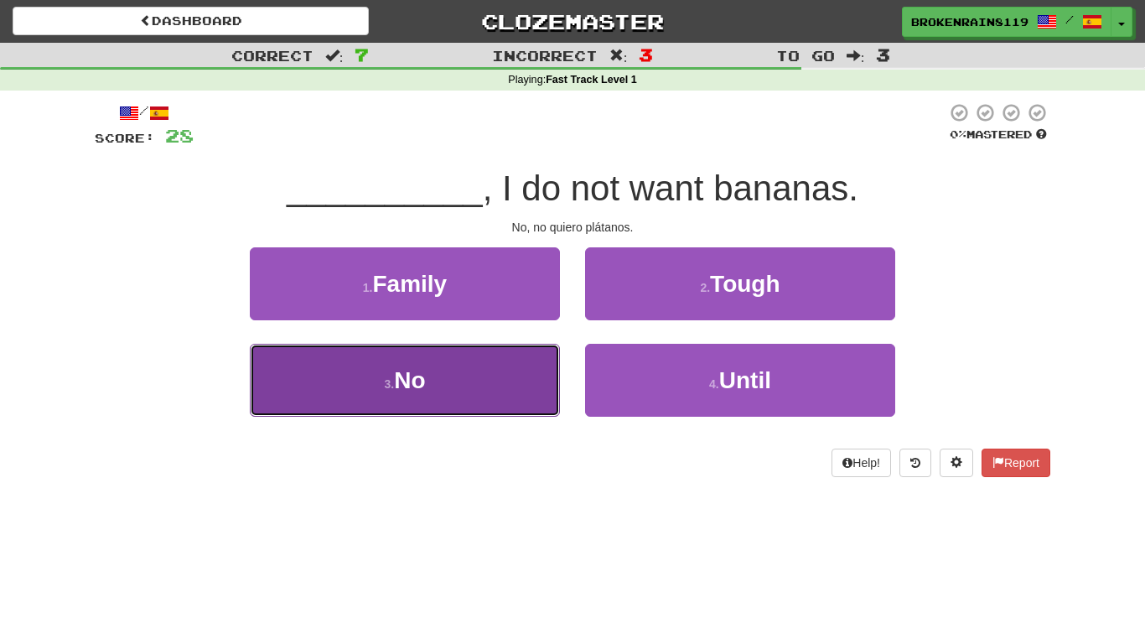
click at [409, 379] on span "No" at bounding box center [409, 380] width 31 height 26
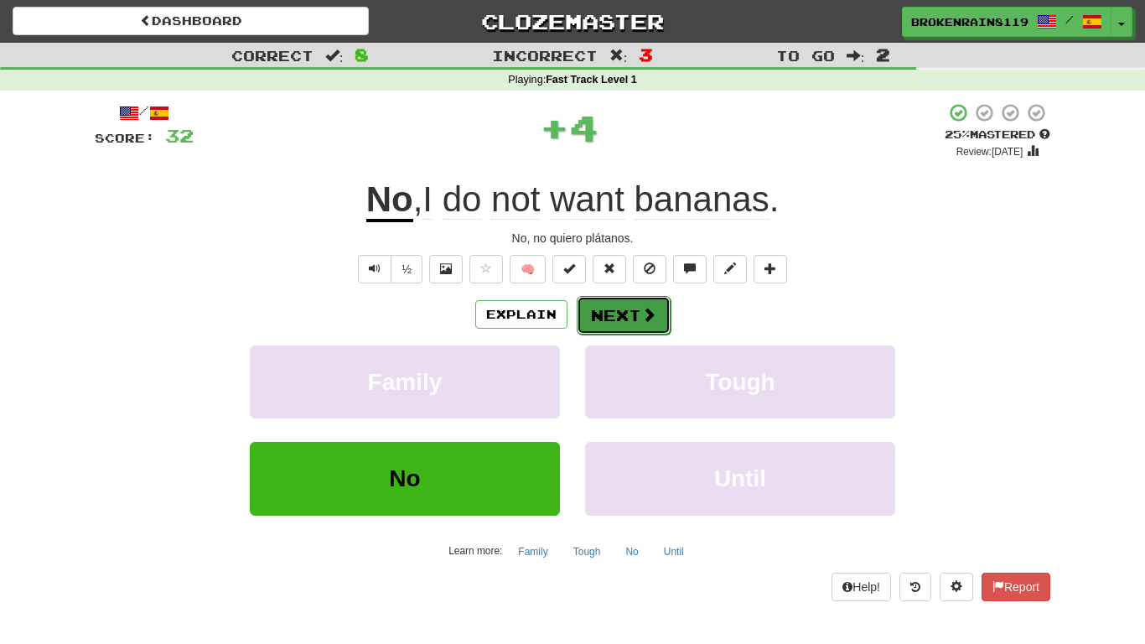
click at [609, 312] on button "Next" at bounding box center [623, 315] width 94 height 39
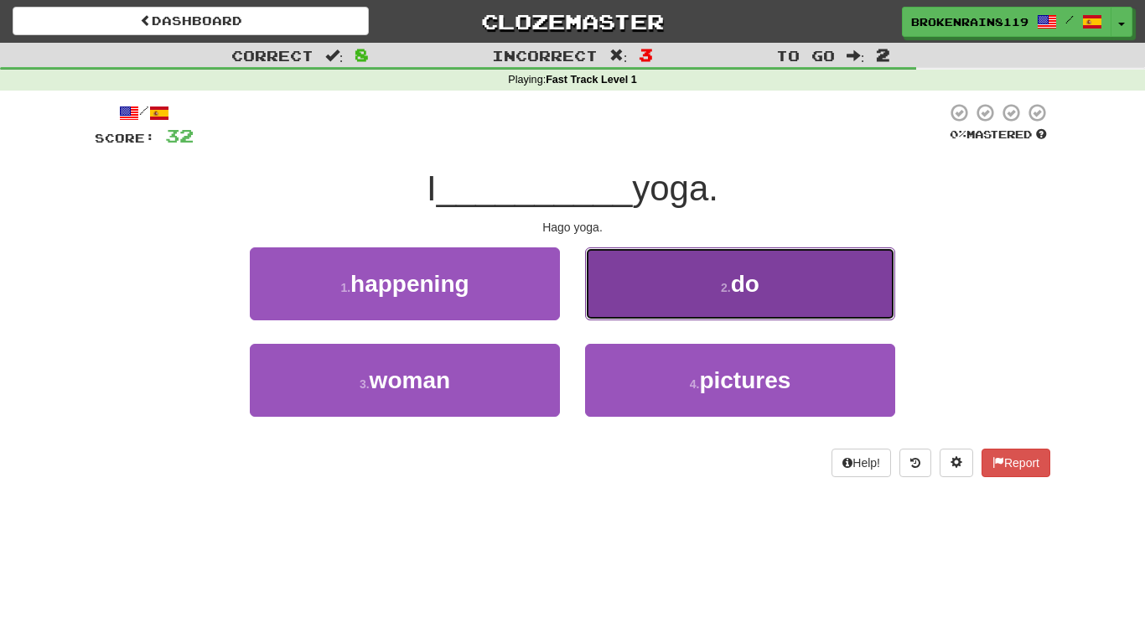
click at [635, 308] on button "2 . do" at bounding box center [740, 283] width 310 height 73
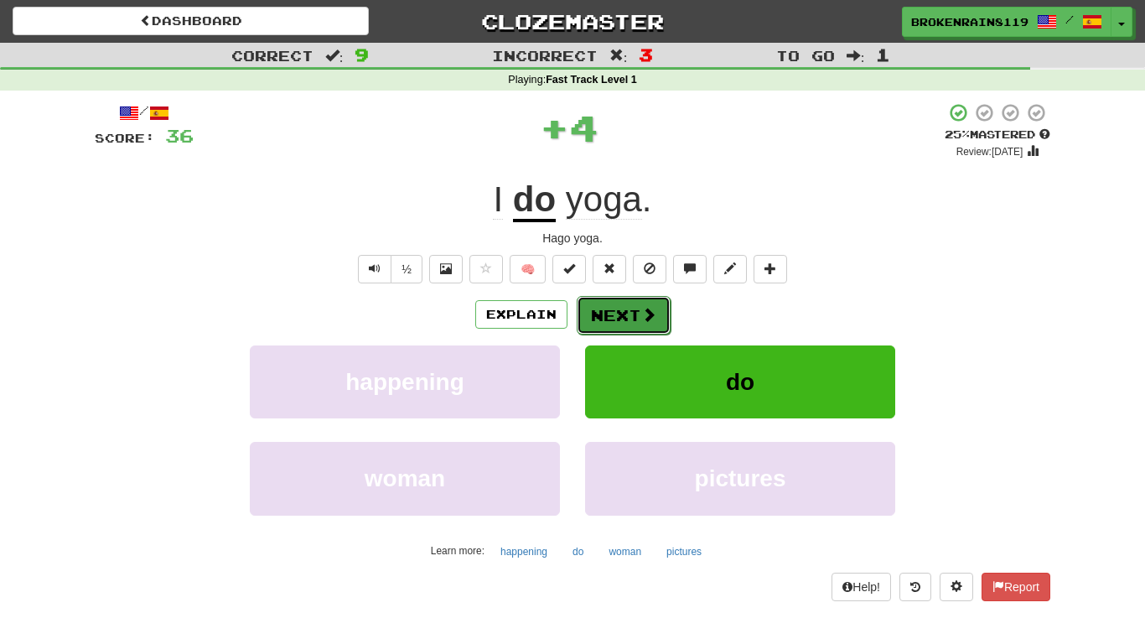
click at [601, 316] on button "Next" at bounding box center [623, 315] width 94 height 39
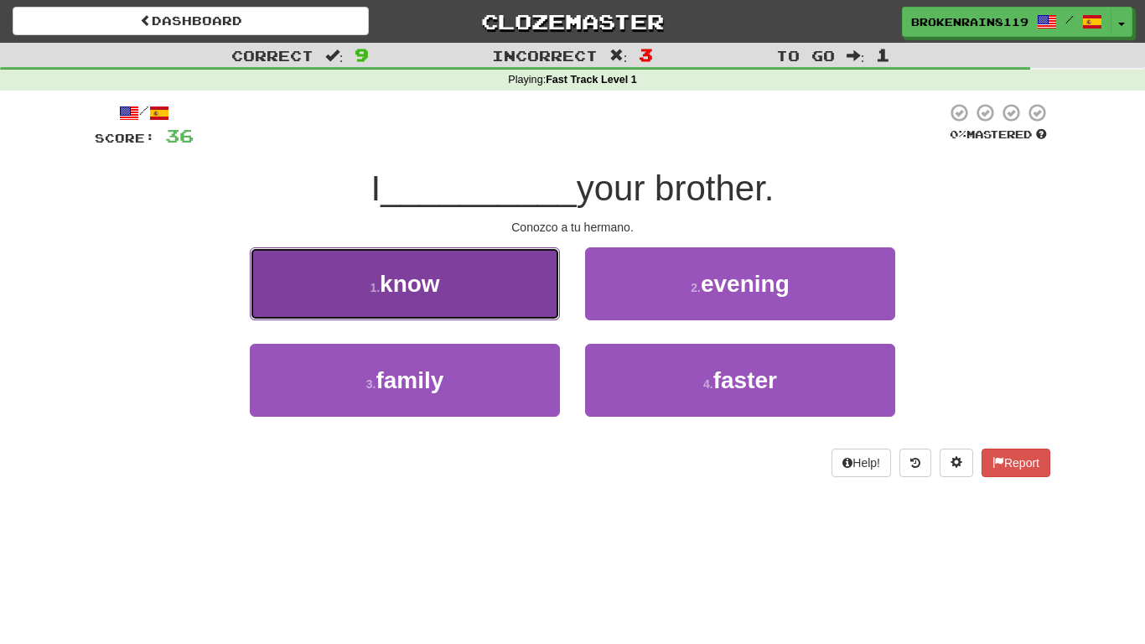
click at [504, 294] on button "1 . know" at bounding box center [405, 283] width 310 height 73
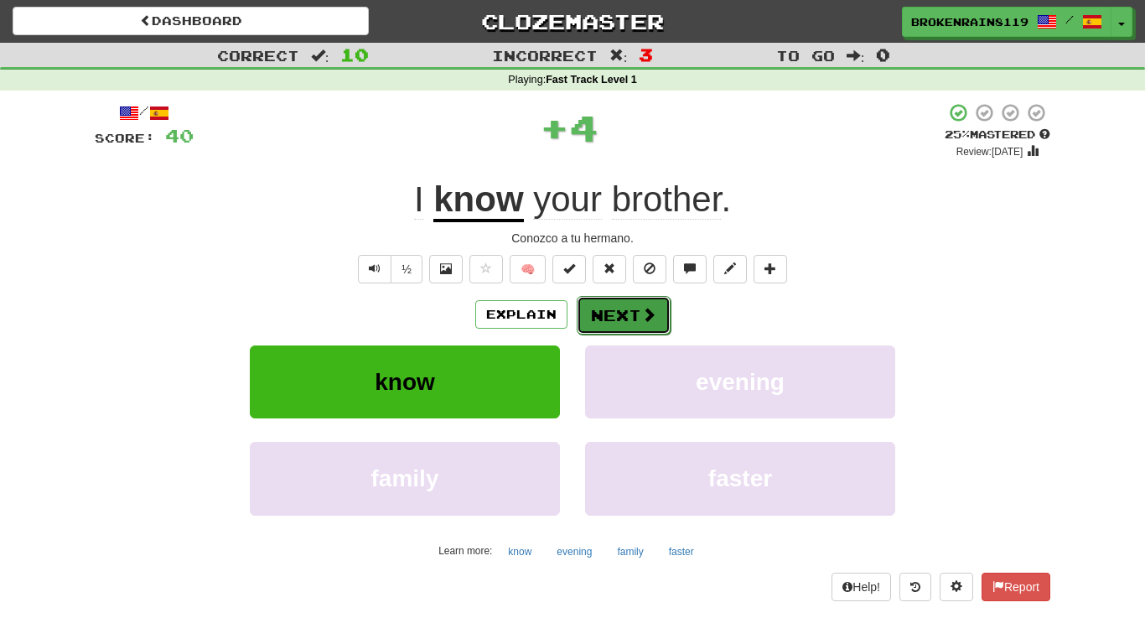
click at [626, 318] on button "Next" at bounding box center [623, 315] width 94 height 39
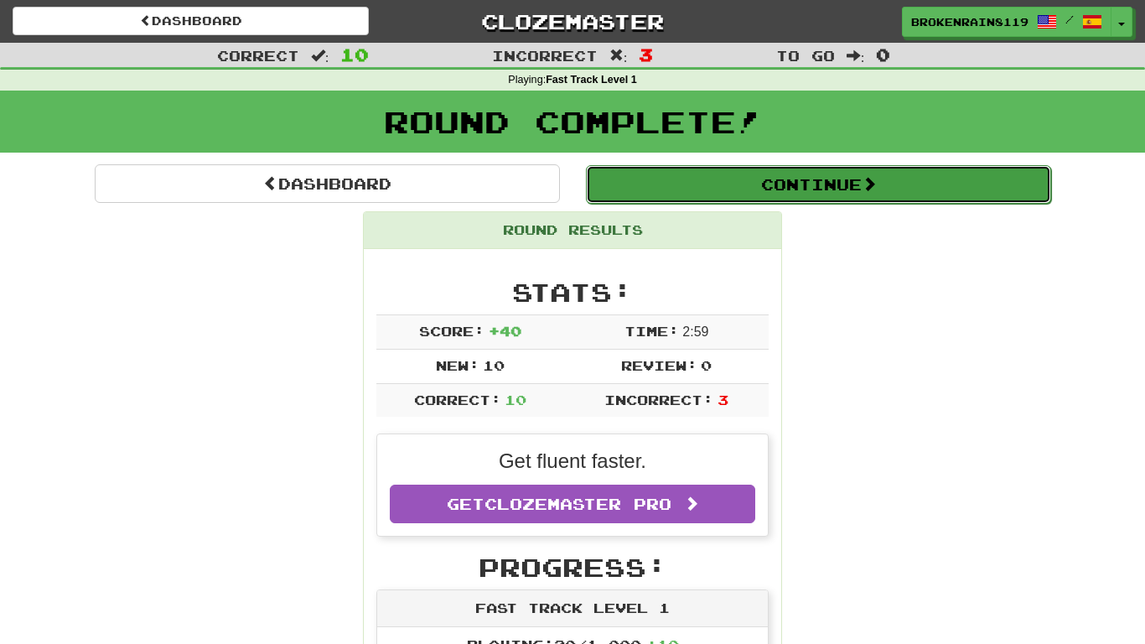
click at [819, 176] on button "Continue" at bounding box center [818, 184] width 465 height 39
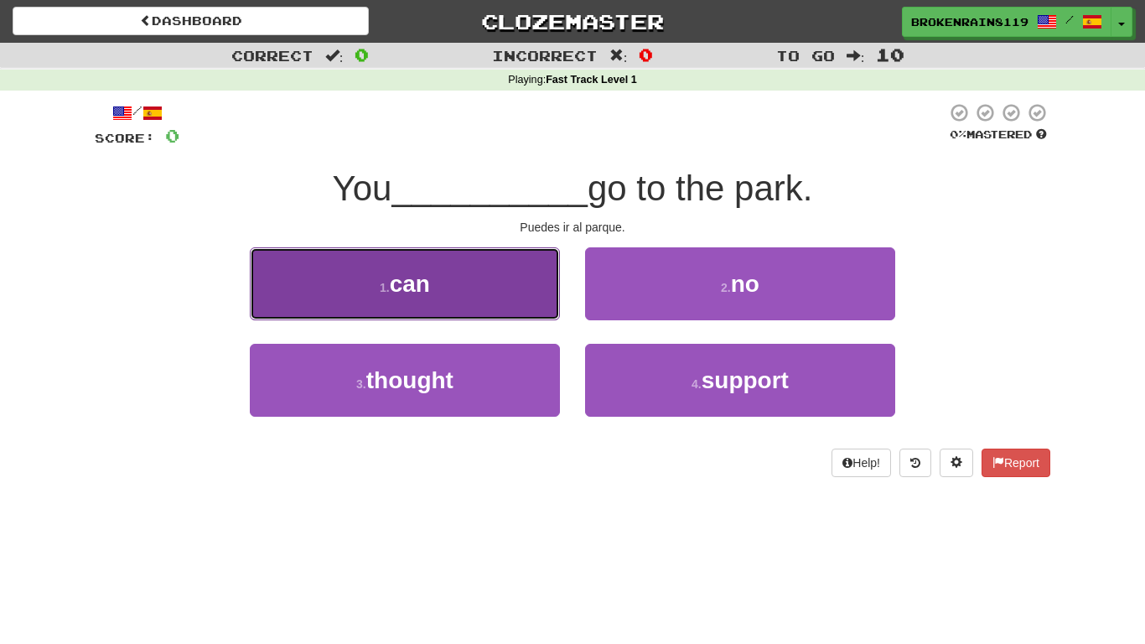
click at [473, 302] on button "1 . can" at bounding box center [405, 283] width 310 height 73
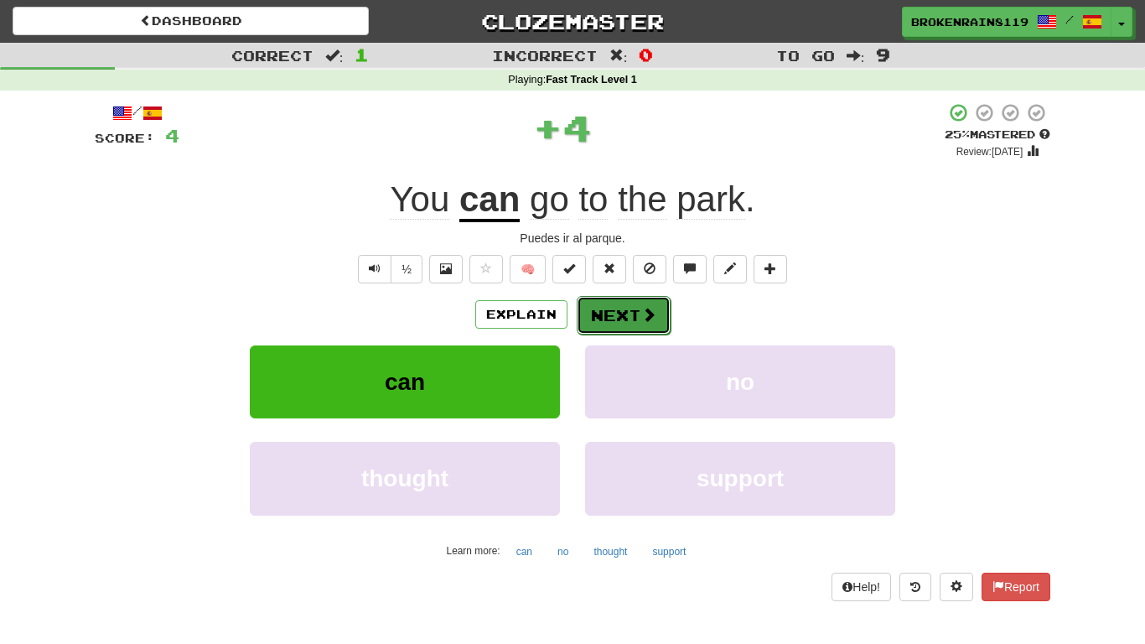
click at [619, 310] on button "Next" at bounding box center [623, 315] width 94 height 39
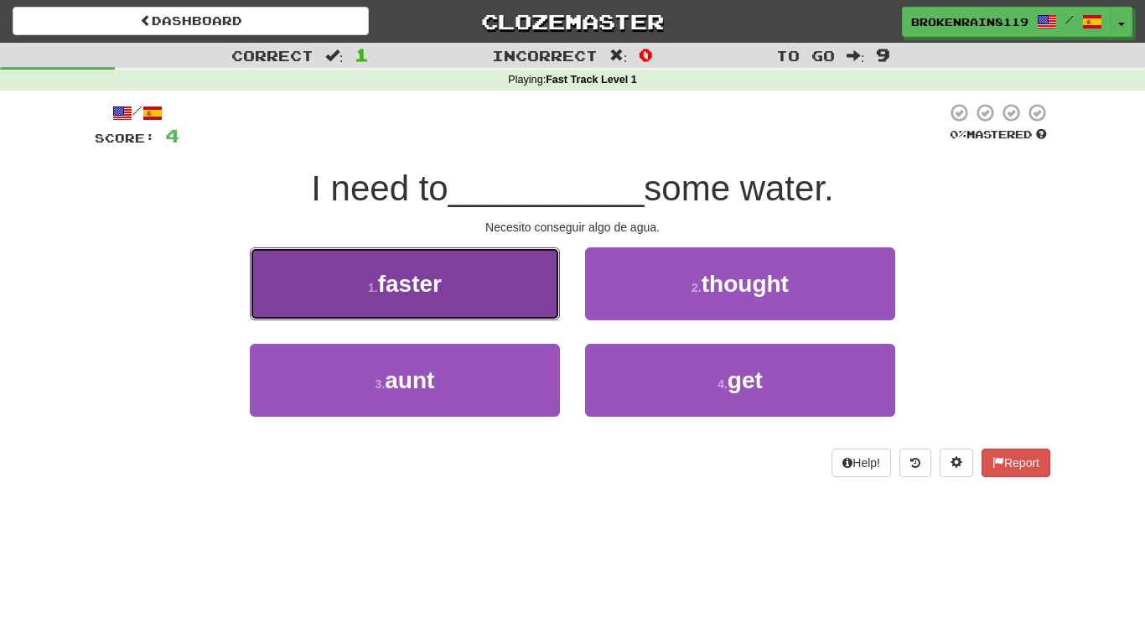
click at [417, 257] on button "1 . faster" at bounding box center [405, 283] width 310 height 73
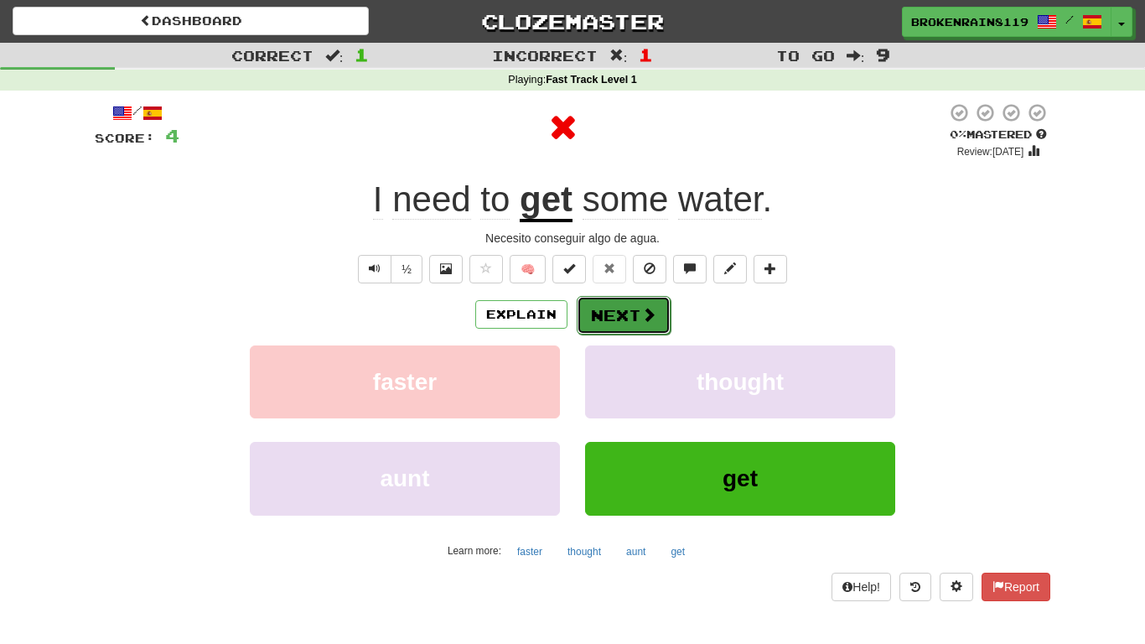
click at [614, 323] on button "Next" at bounding box center [623, 315] width 94 height 39
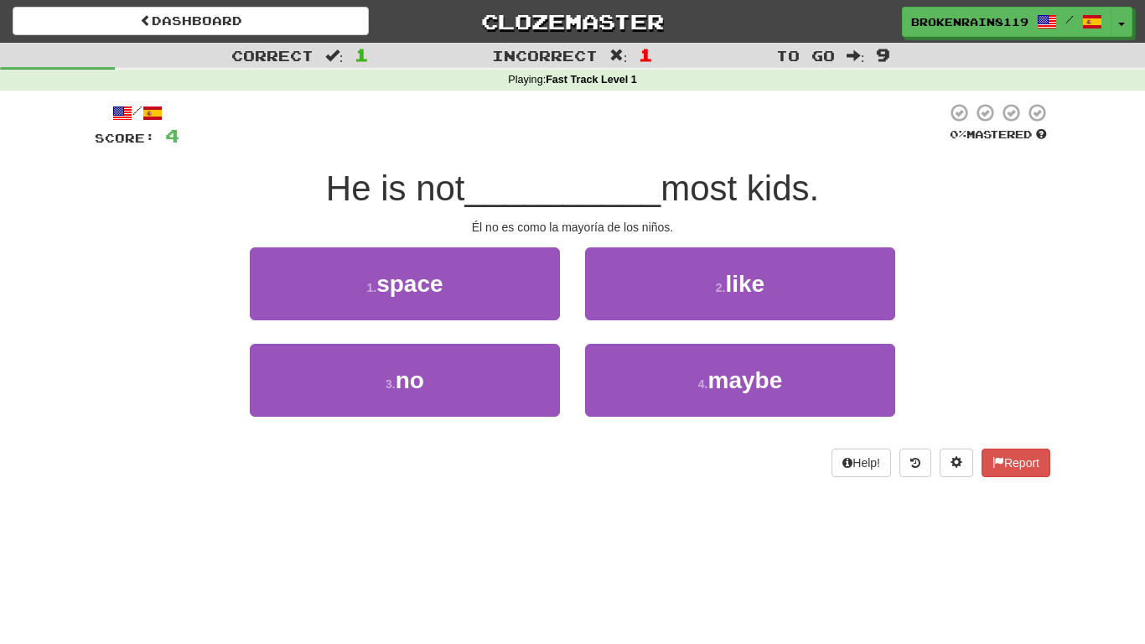
click at [534, 333] on div "1 . space" at bounding box center [404, 295] width 335 height 96
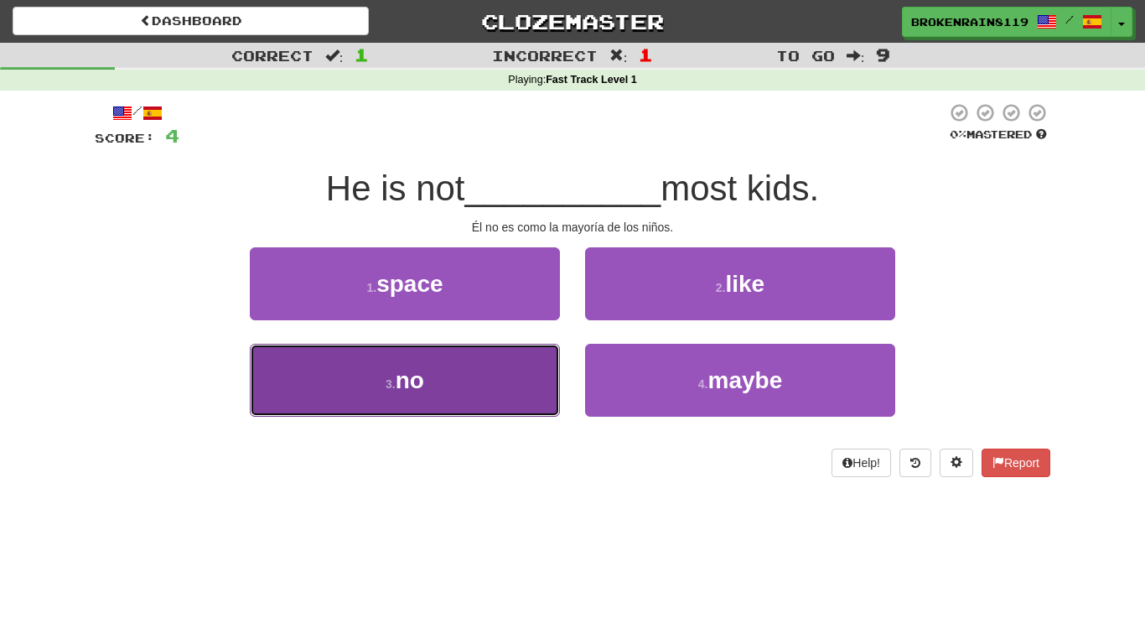
click at [527, 364] on button "3 . no" at bounding box center [405, 380] width 310 height 73
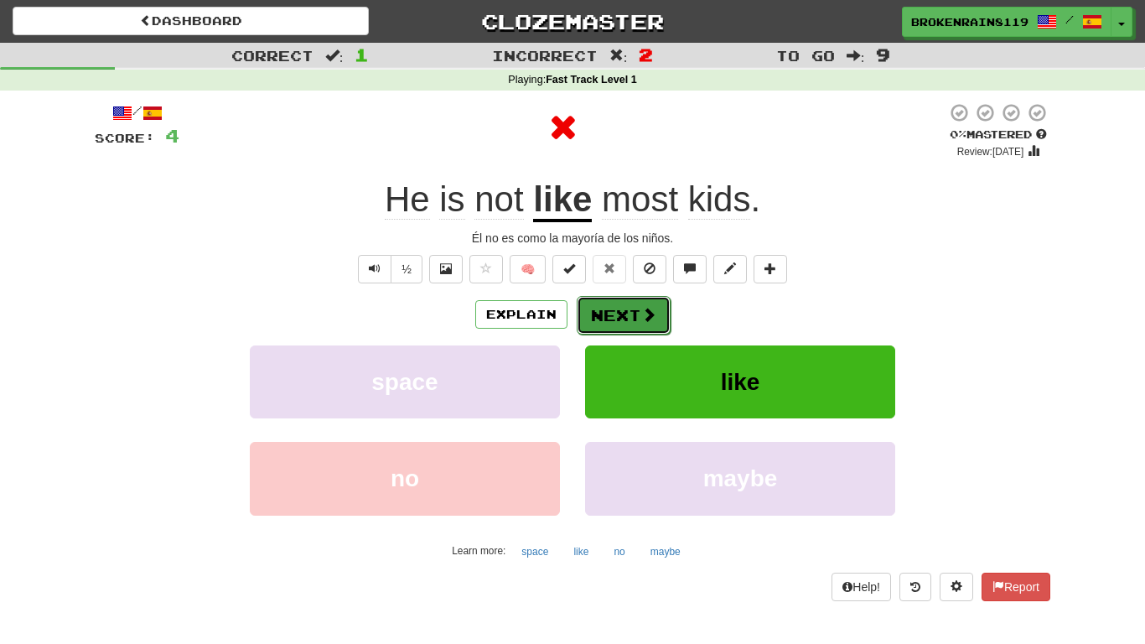
click at [602, 326] on button "Next" at bounding box center [623, 315] width 94 height 39
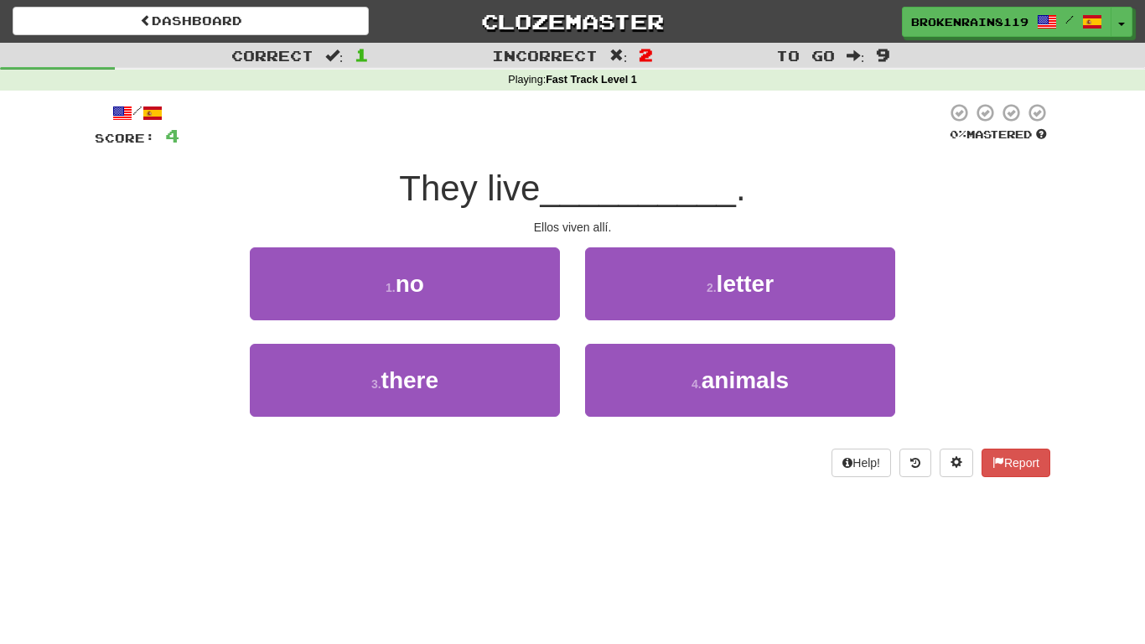
click at [739, 323] on div "2 . letter" at bounding box center [739, 295] width 335 height 96
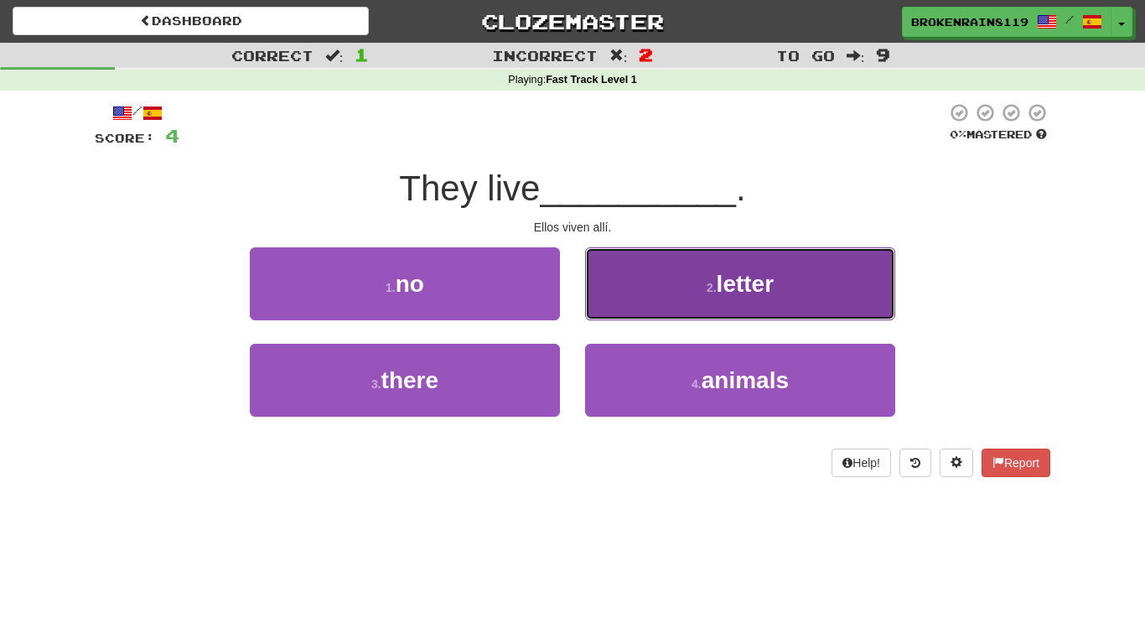
click at [710, 276] on button "2 . letter" at bounding box center [740, 283] width 310 height 73
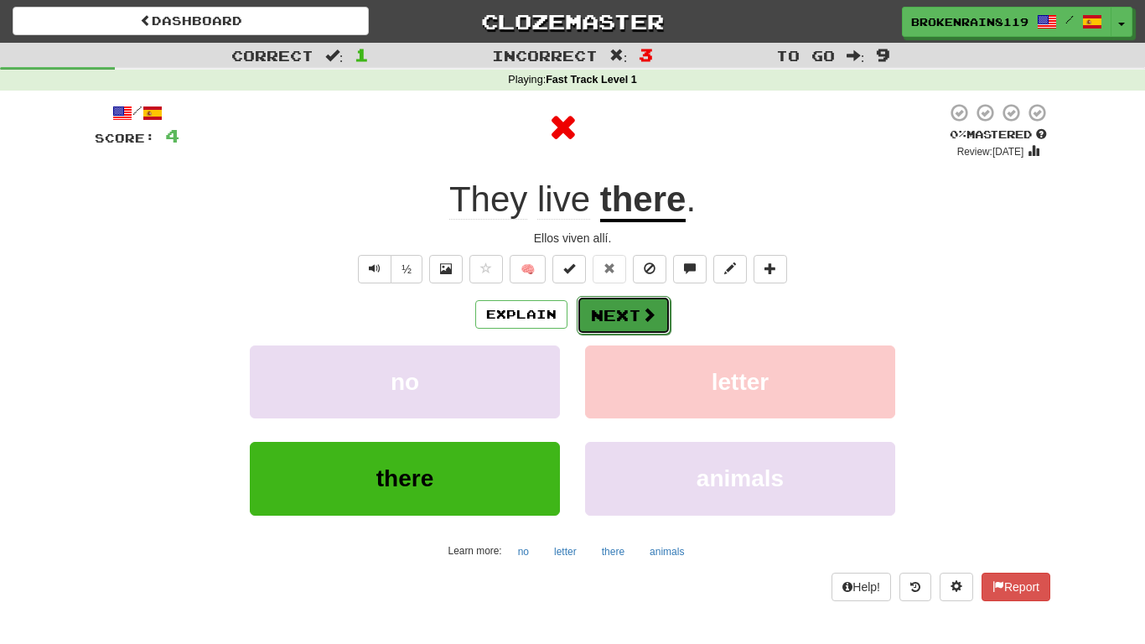
click at [592, 320] on button "Next" at bounding box center [623, 315] width 94 height 39
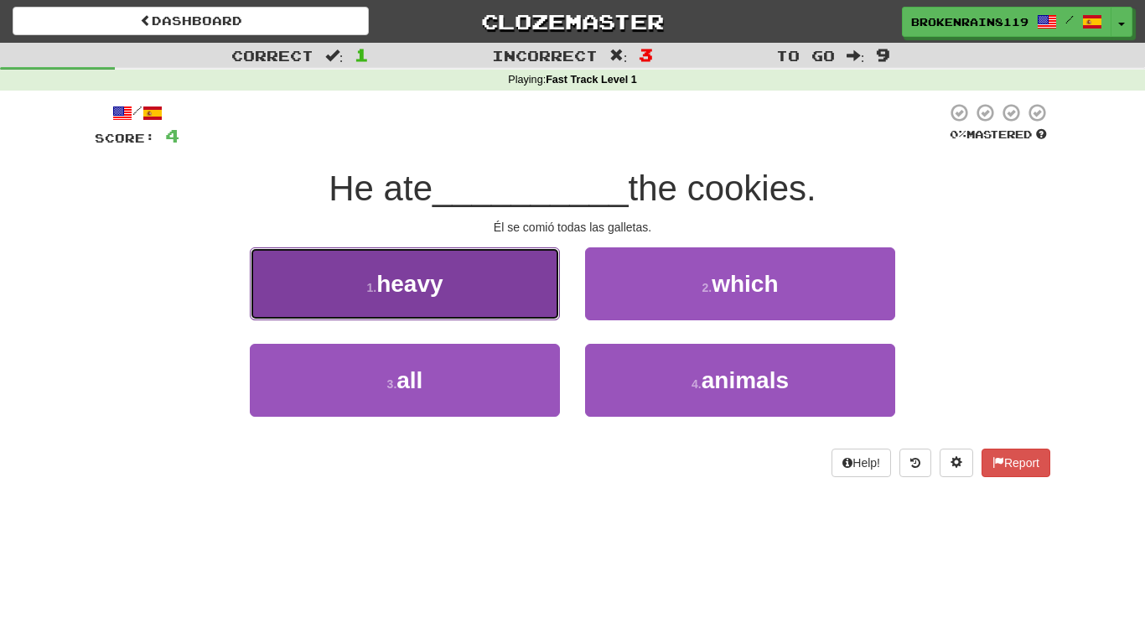
click at [540, 303] on button "1 . heavy" at bounding box center [405, 283] width 310 height 73
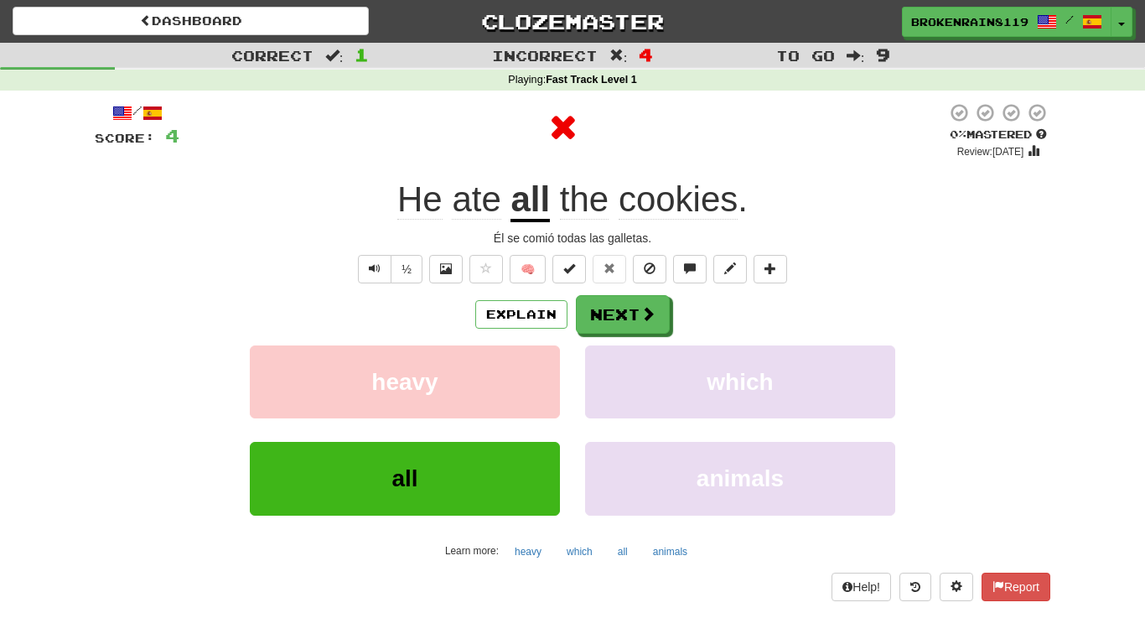
click at [542, 431] on div "heavy" at bounding box center [404, 393] width 335 height 96
click at [618, 325] on button "Next" at bounding box center [623, 315] width 94 height 39
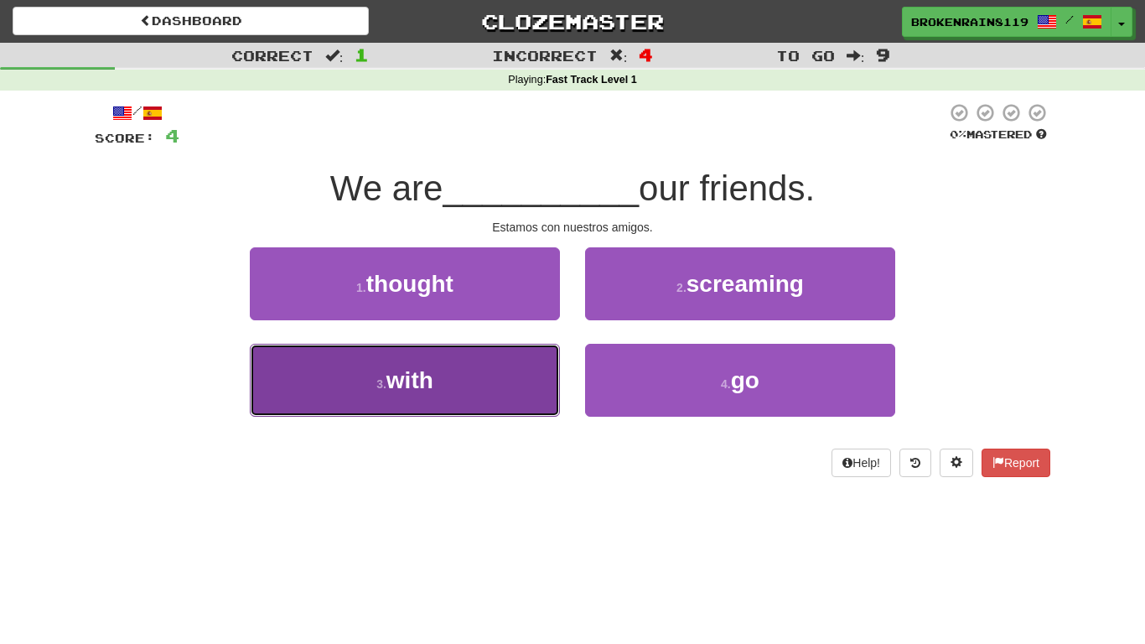
click at [485, 370] on button "3 . with" at bounding box center [405, 380] width 310 height 73
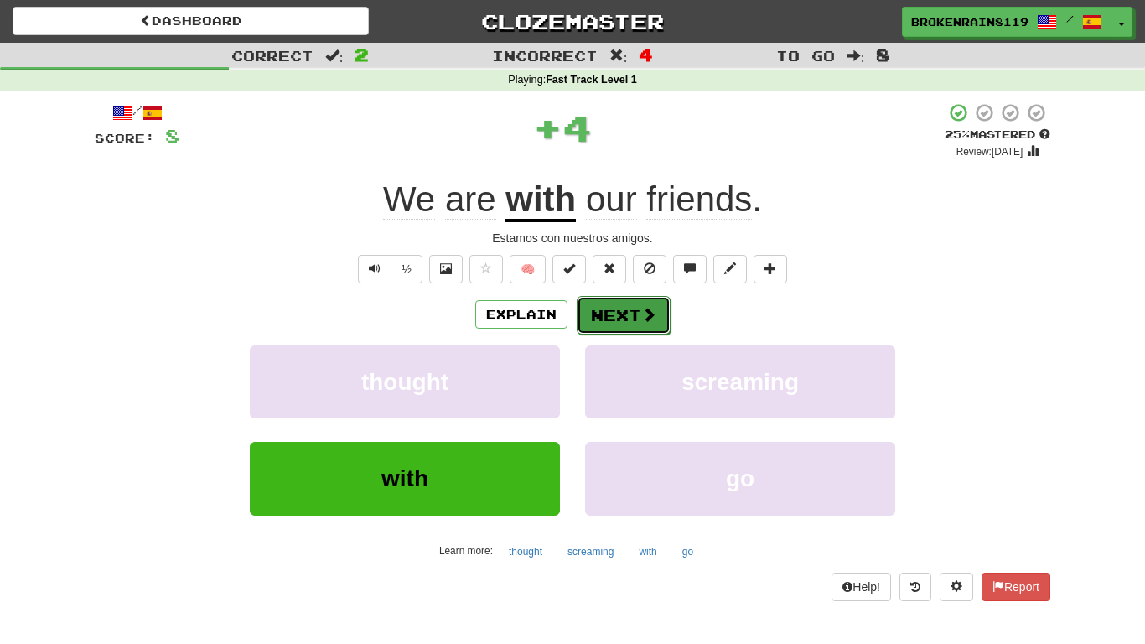
click at [623, 323] on button "Next" at bounding box center [623, 315] width 94 height 39
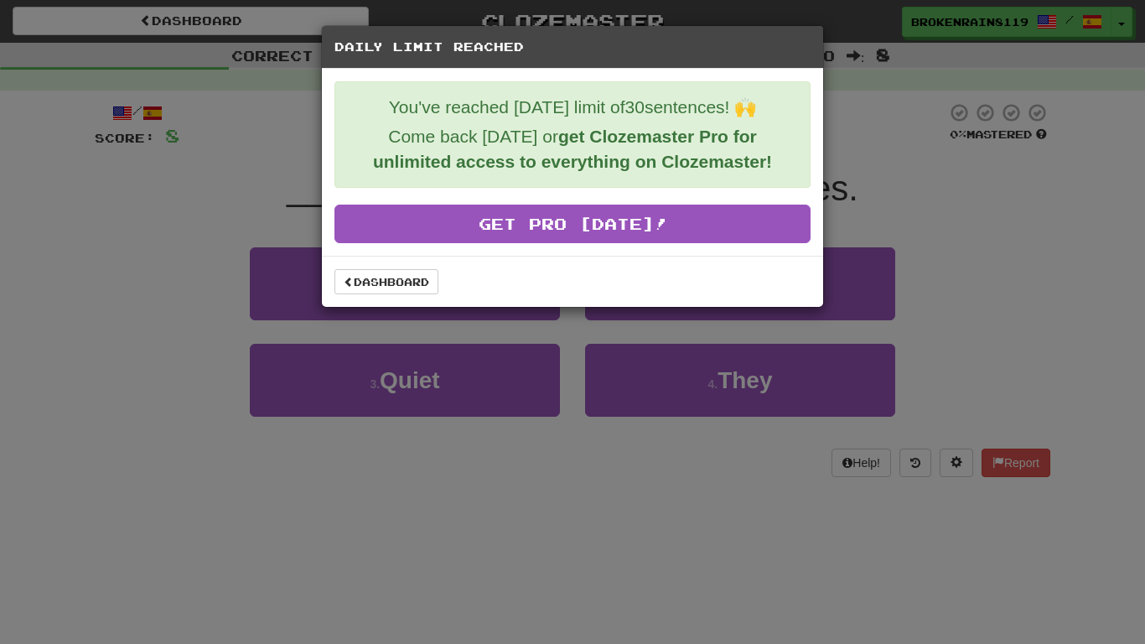
click at [928, 115] on div "Daily Limit Reached You've reached today's limit of 30 sentences! 🙌 Come back t…" at bounding box center [572, 322] width 1145 height 644
click at [370, 287] on link "Dashboard" at bounding box center [386, 281] width 104 height 25
